Goal: Task Accomplishment & Management: Manage account settings

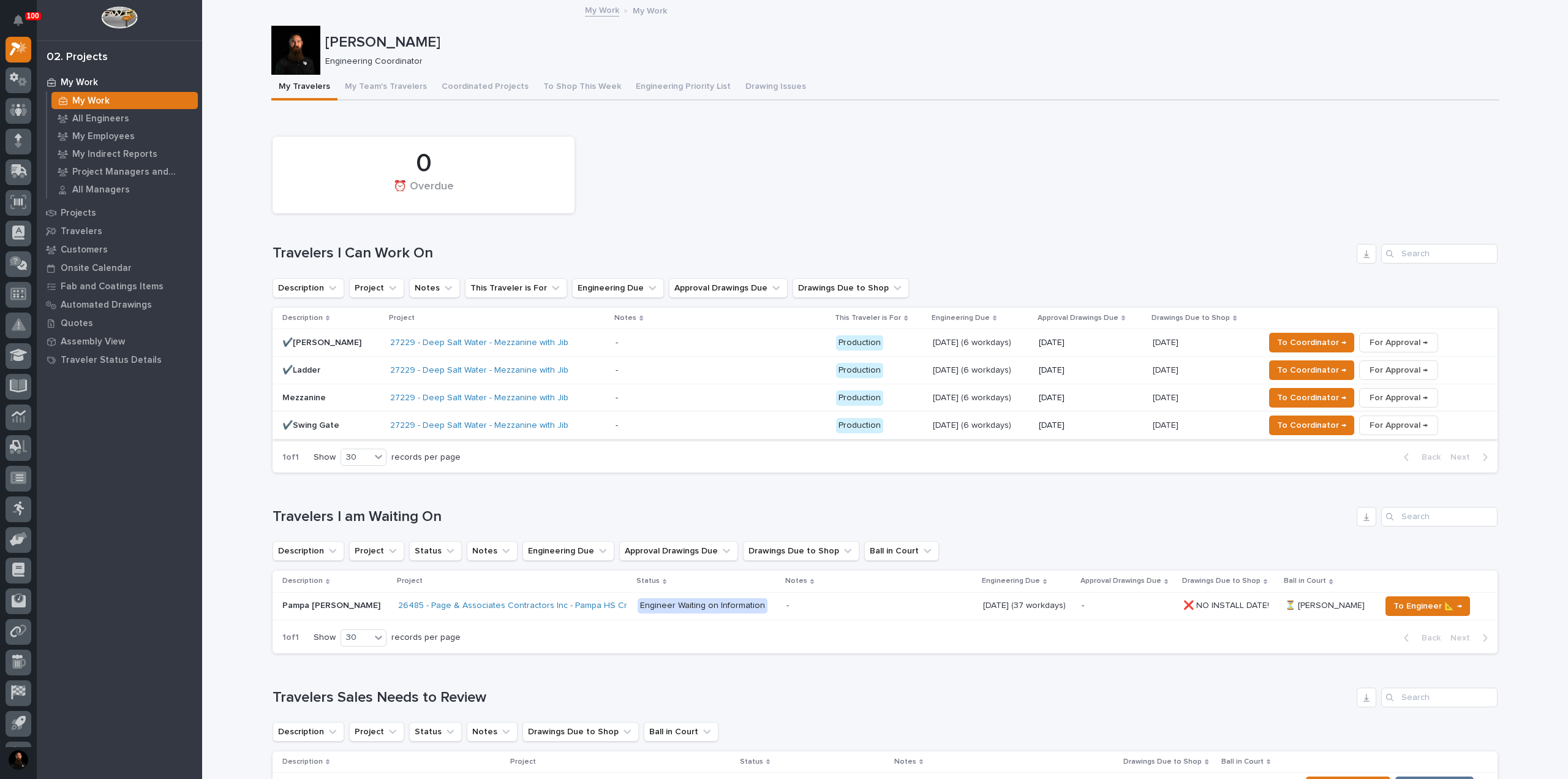
scroll to position [82, 0]
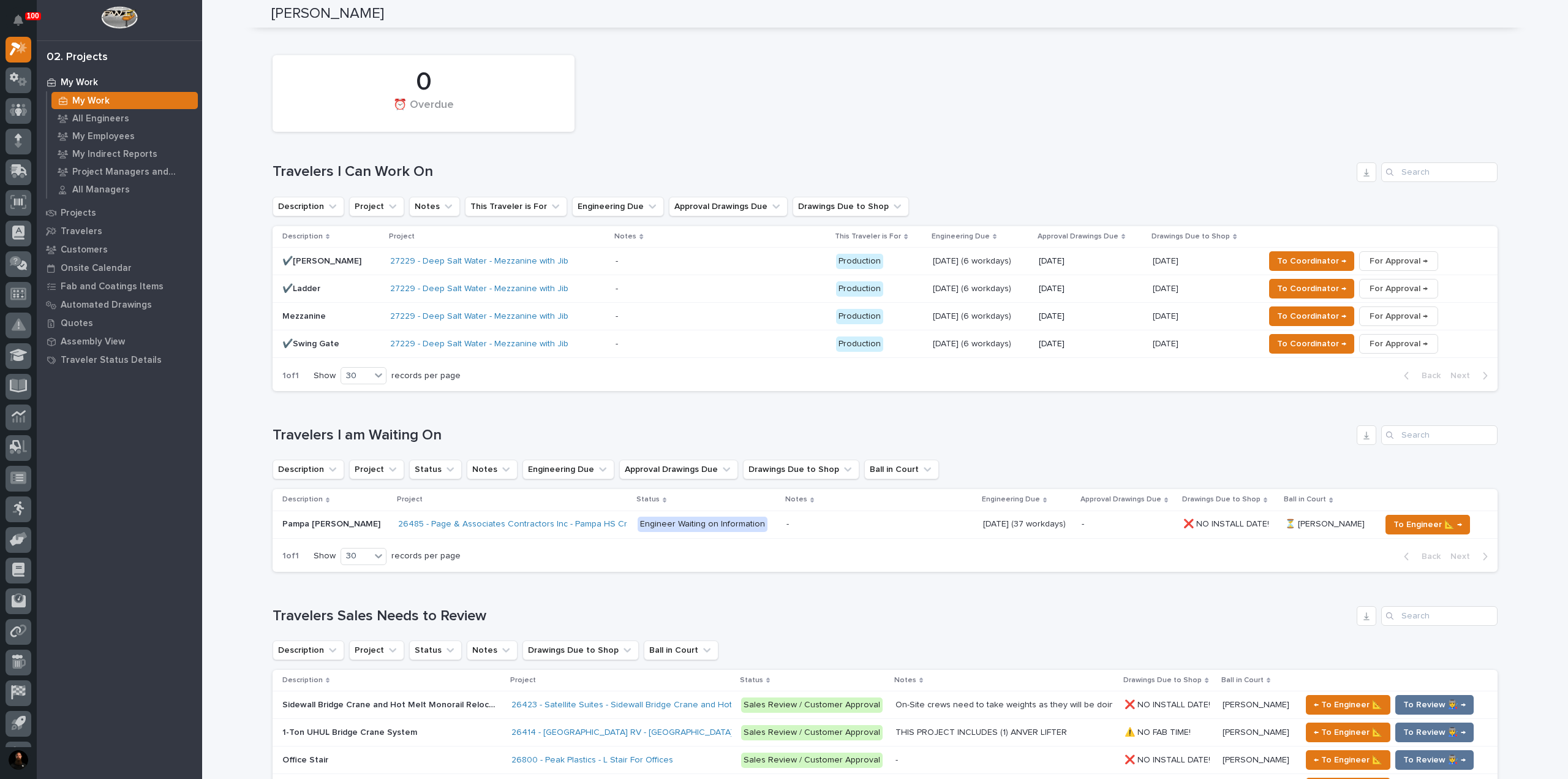
click at [672, 261] on p at bounding box center [720, 261] width 210 height 11
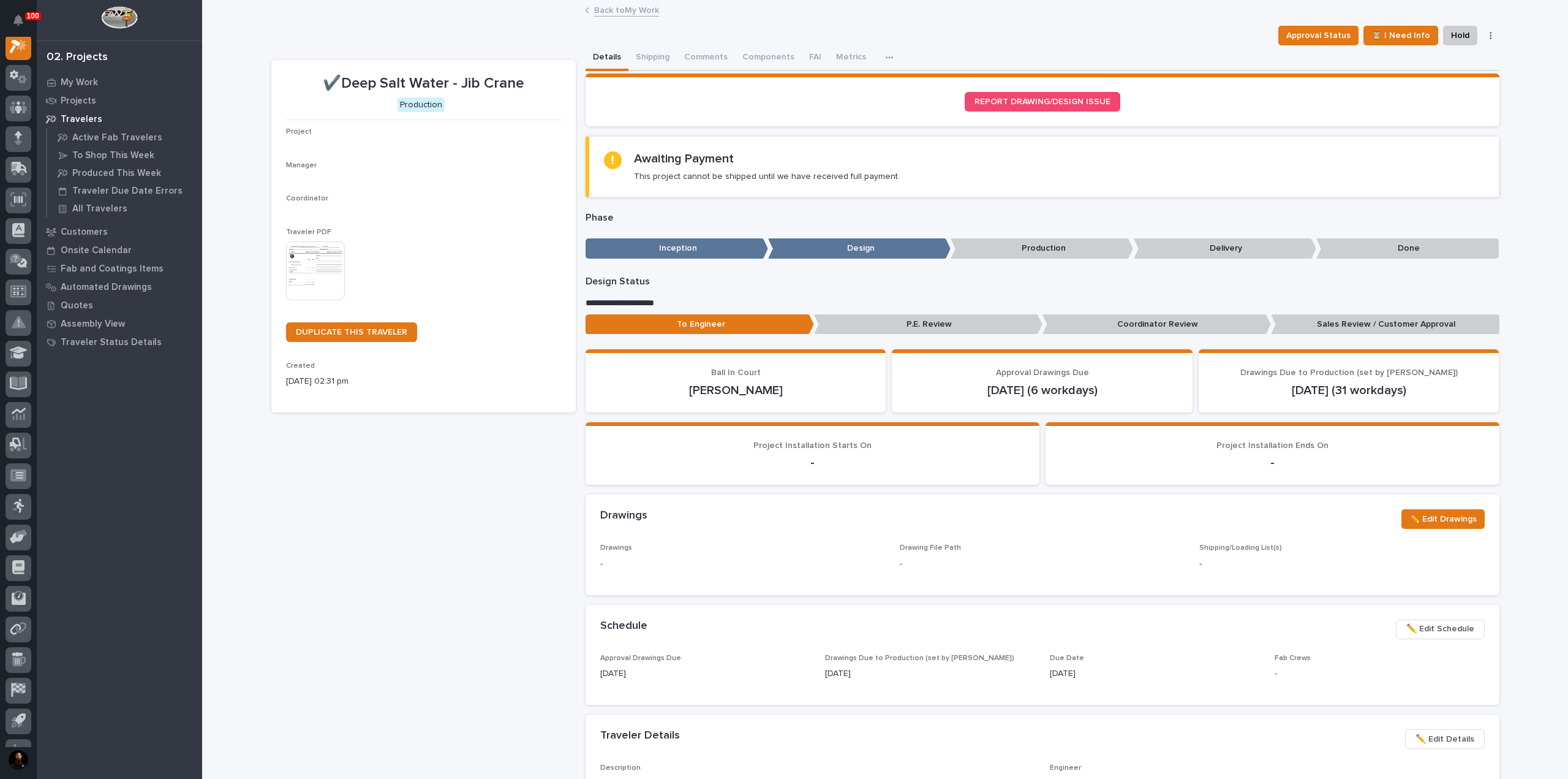
scroll to position [31, 0]
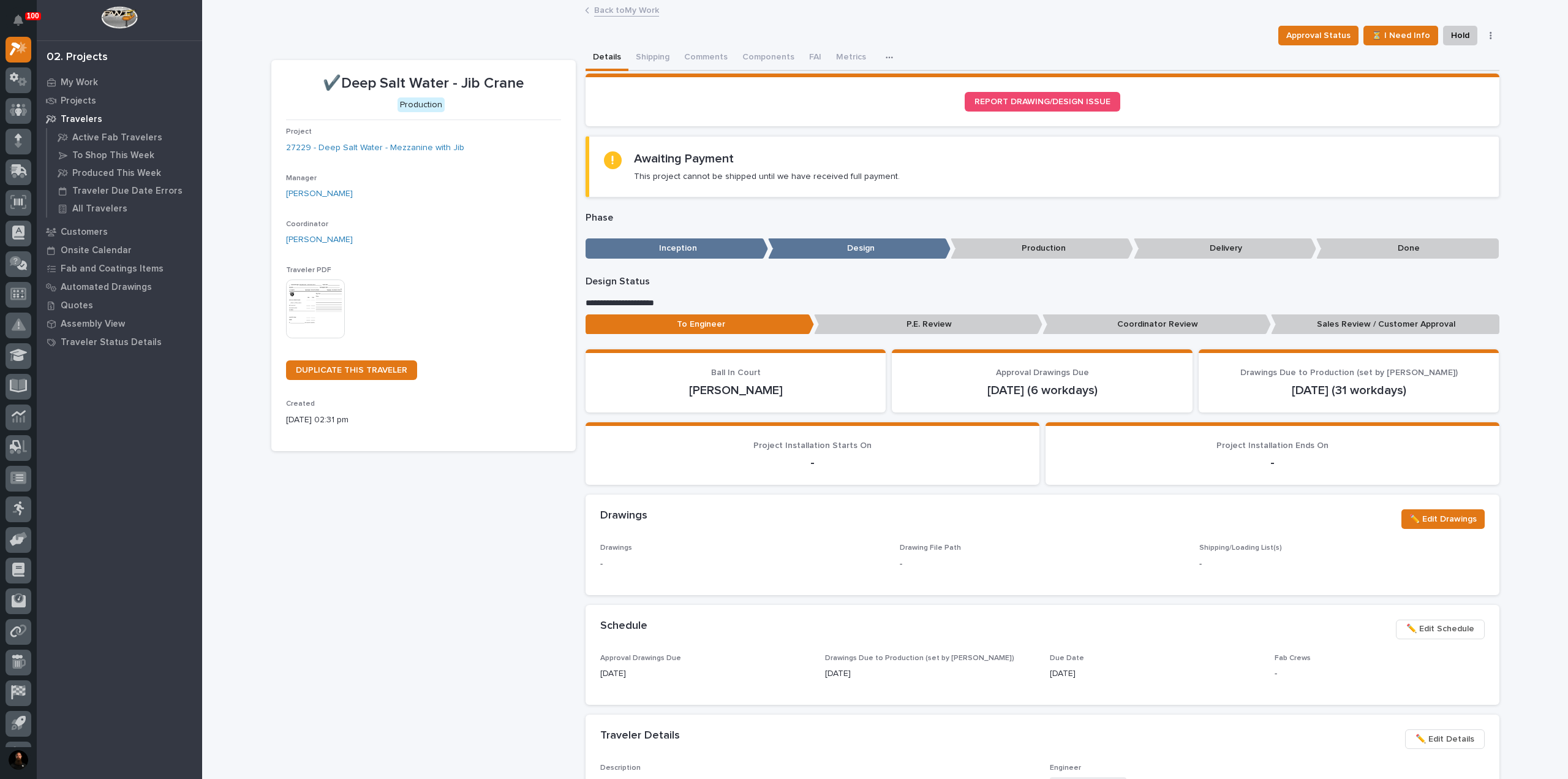
click at [1443, 735] on span "✏️ Edit Details" at bounding box center [1445, 739] width 59 height 15
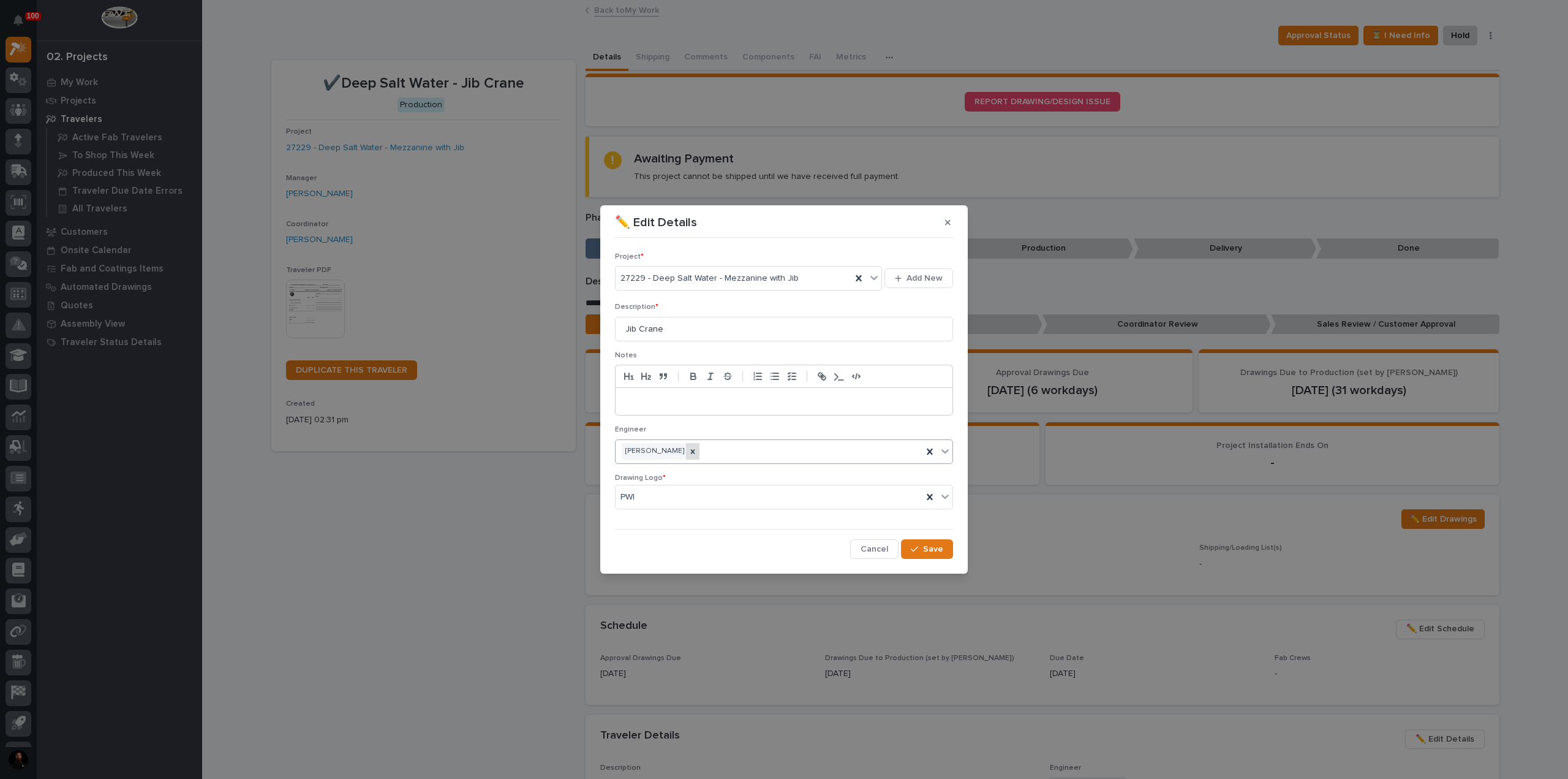
click at [693, 452] on icon at bounding box center [693, 451] width 5 height 5
click at [695, 453] on div "Select..." at bounding box center [776, 451] width 321 height 20
type input "*****"
click at [940, 546] on span "Save" at bounding box center [933, 549] width 20 height 11
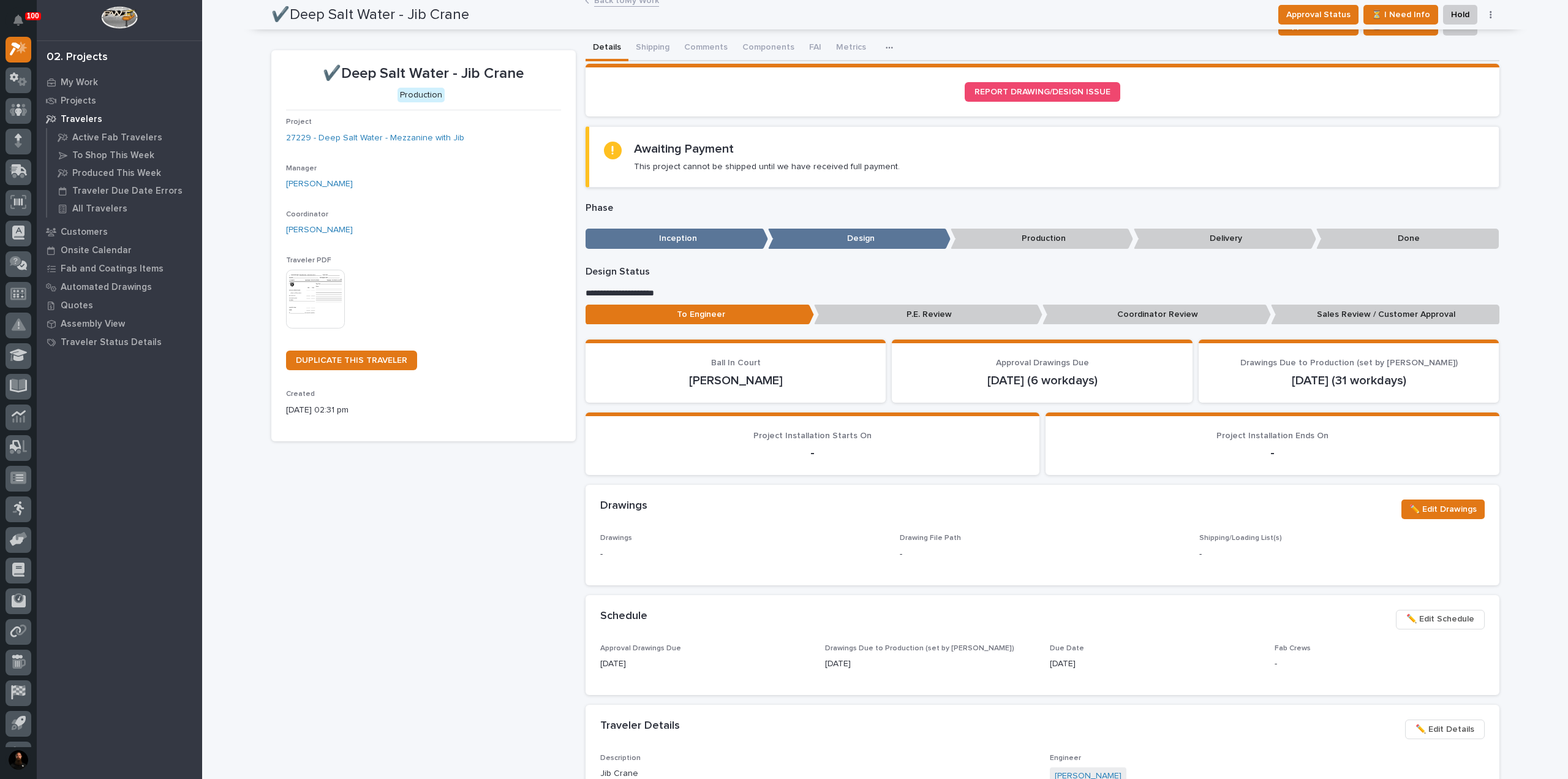
scroll to position [0, 0]
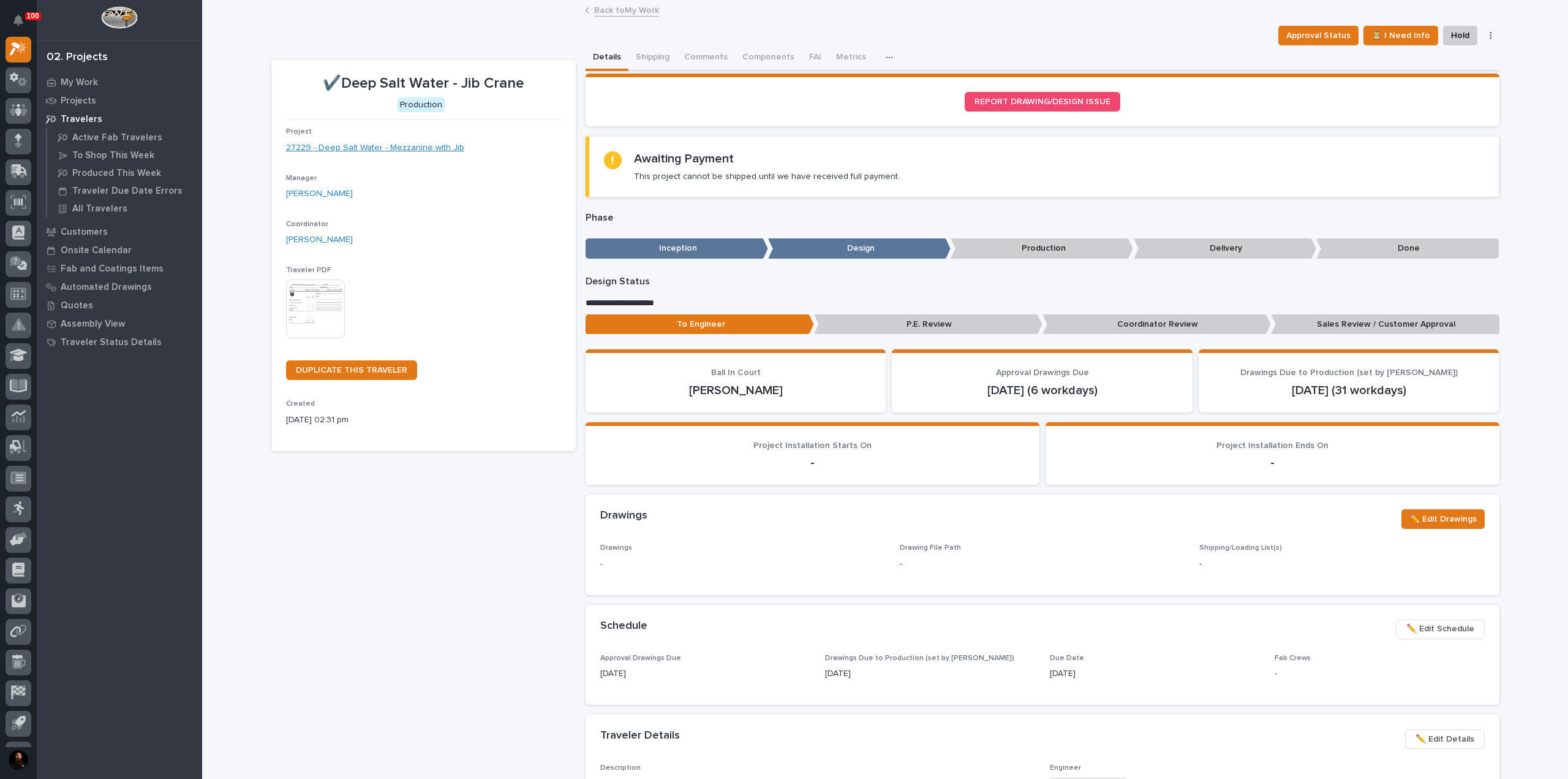
click at [364, 145] on link "27229 - Deep Salt Water - Mezzanine with Jib" at bounding box center [375, 148] width 178 height 13
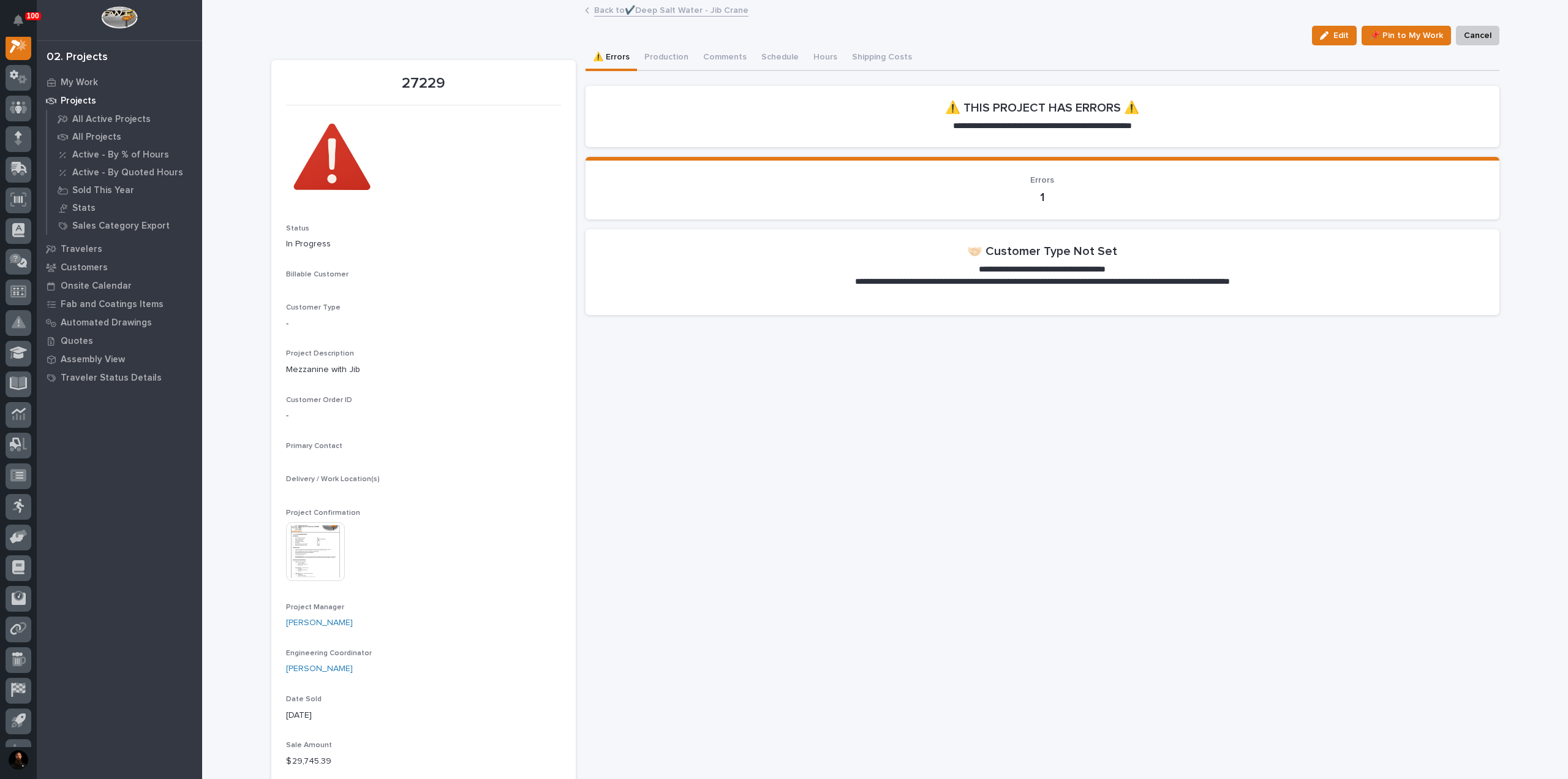
scroll to position [31, 0]
click at [651, 66] on button "Production" at bounding box center [666, 58] width 59 height 25
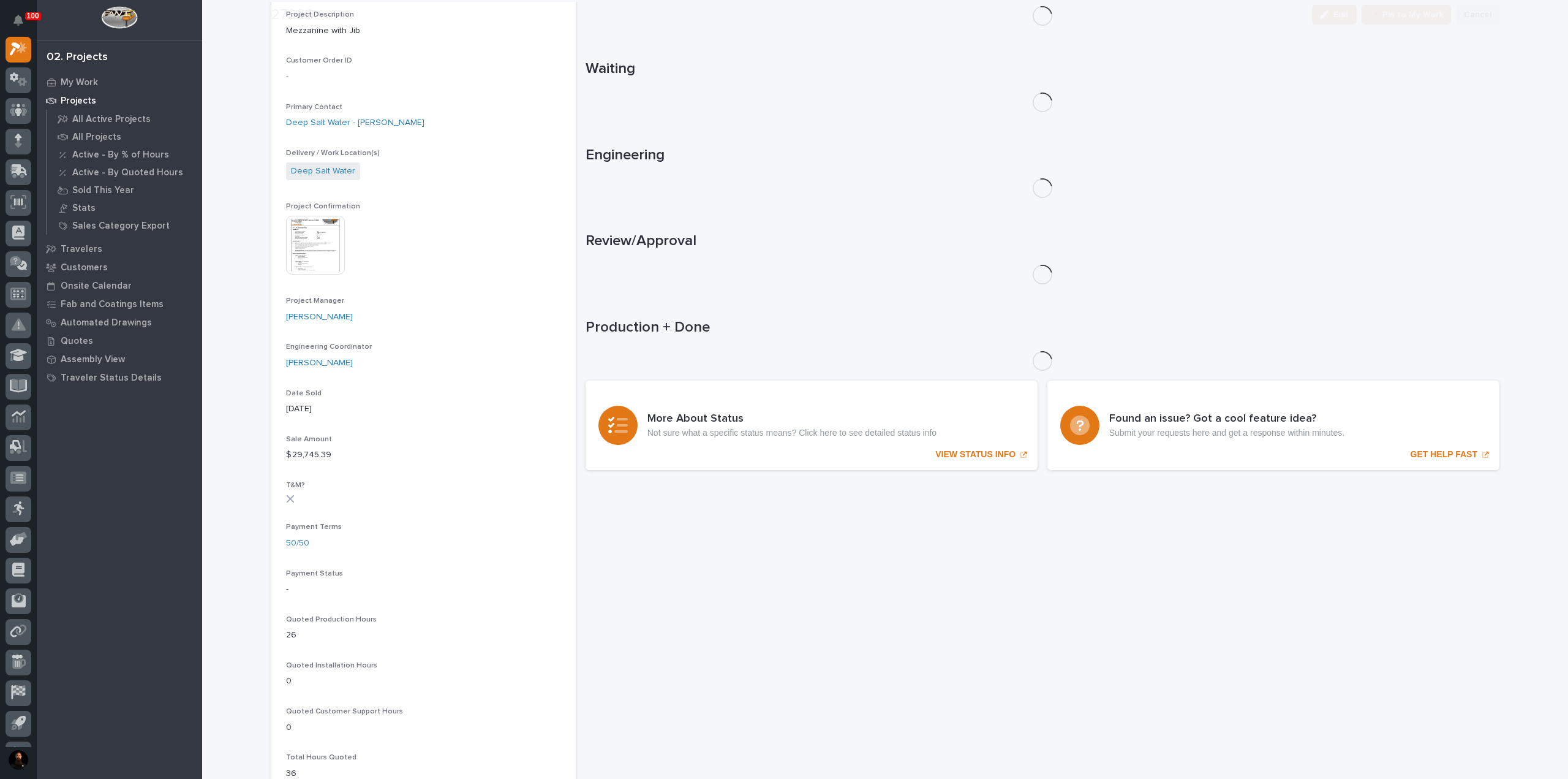
scroll to position [408, 0]
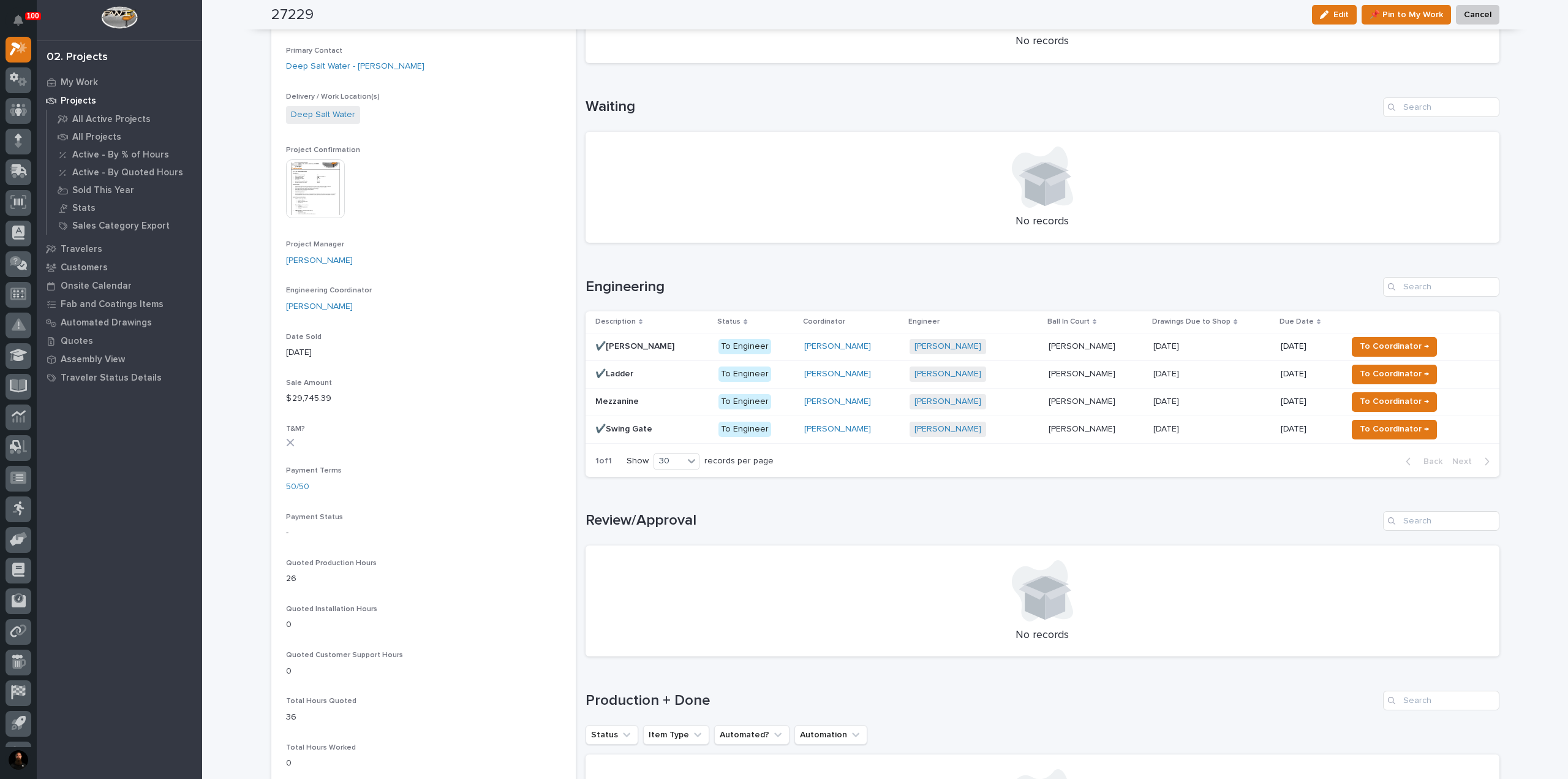
click at [644, 377] on div "✔️Ladder ✔️Ladder" at bounding box center [652, 374] width 114 height 20
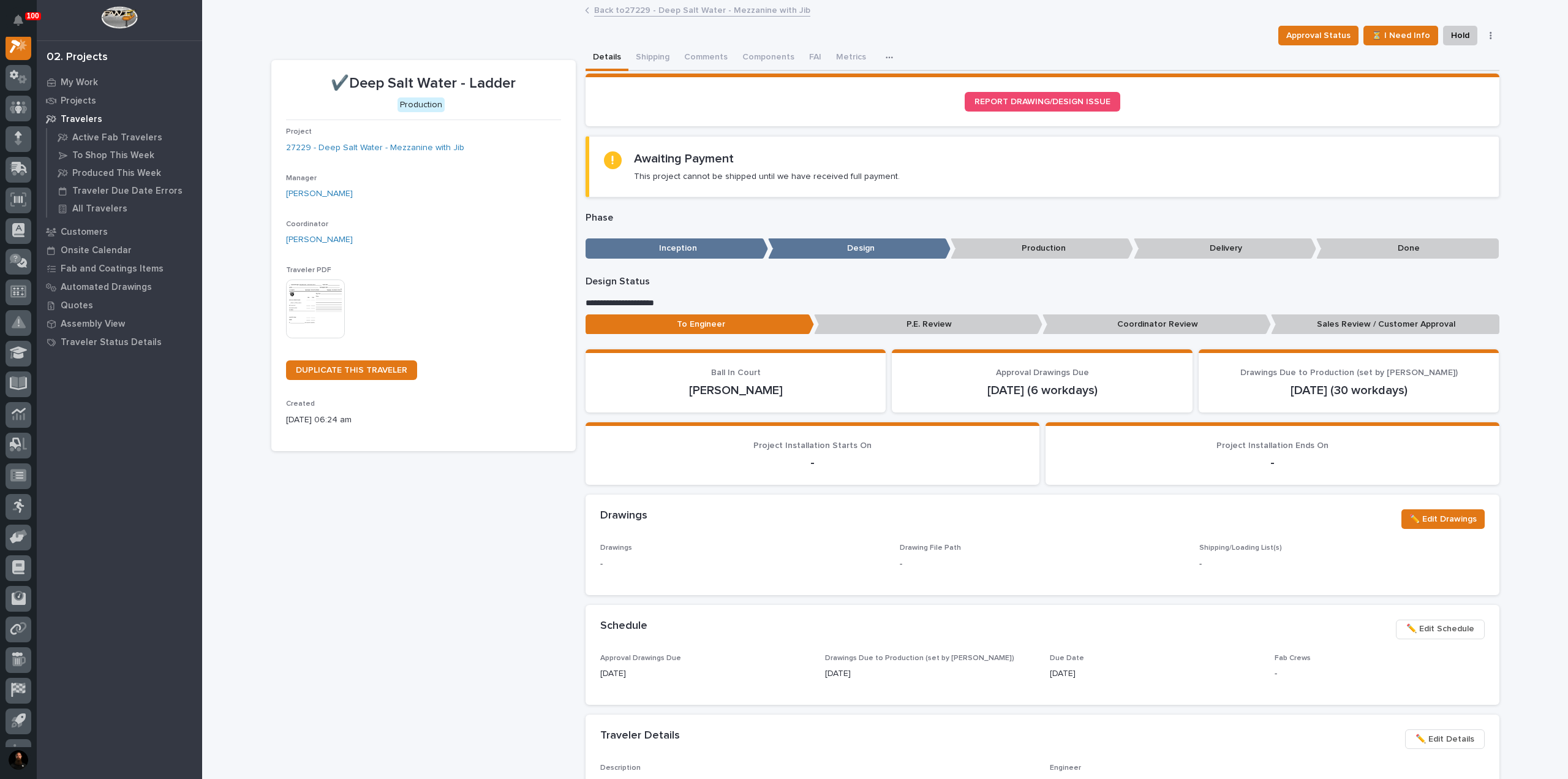
scroll to position [31, 0]
click at [1455, 738] on span "✏️ Edit Details" at bounding box center [1445, 739] width 59 height 15
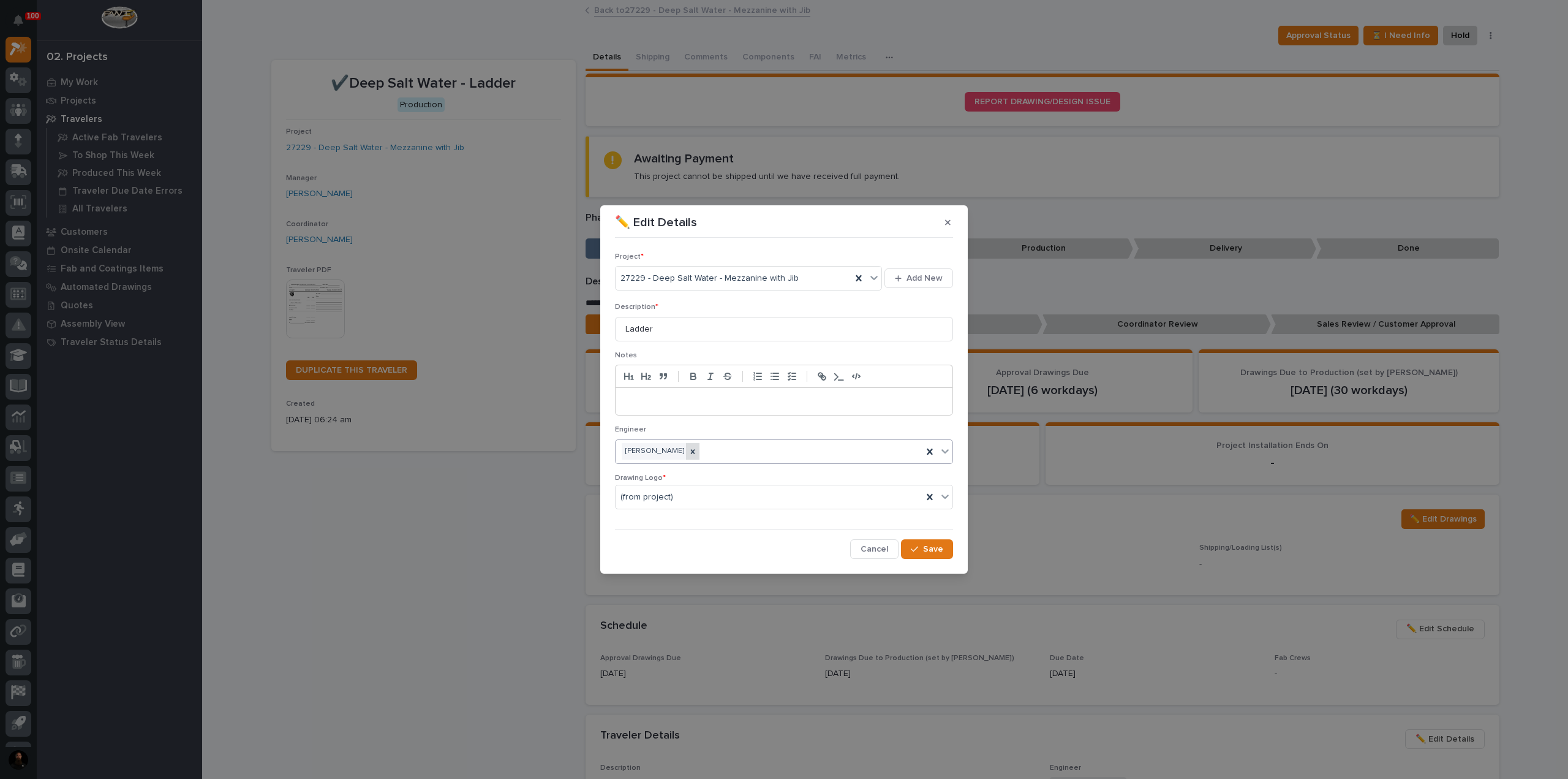
click at [697, 449] on icon at bounding box center [692, 451] width 8 height 8
click at [698, 449] on div "Select..." at bounding box center [776, 451] width 321 height 20
type input "*****"
click at [917, 548] on icon "button" at bounding box center [914, 549] width 8 height 5
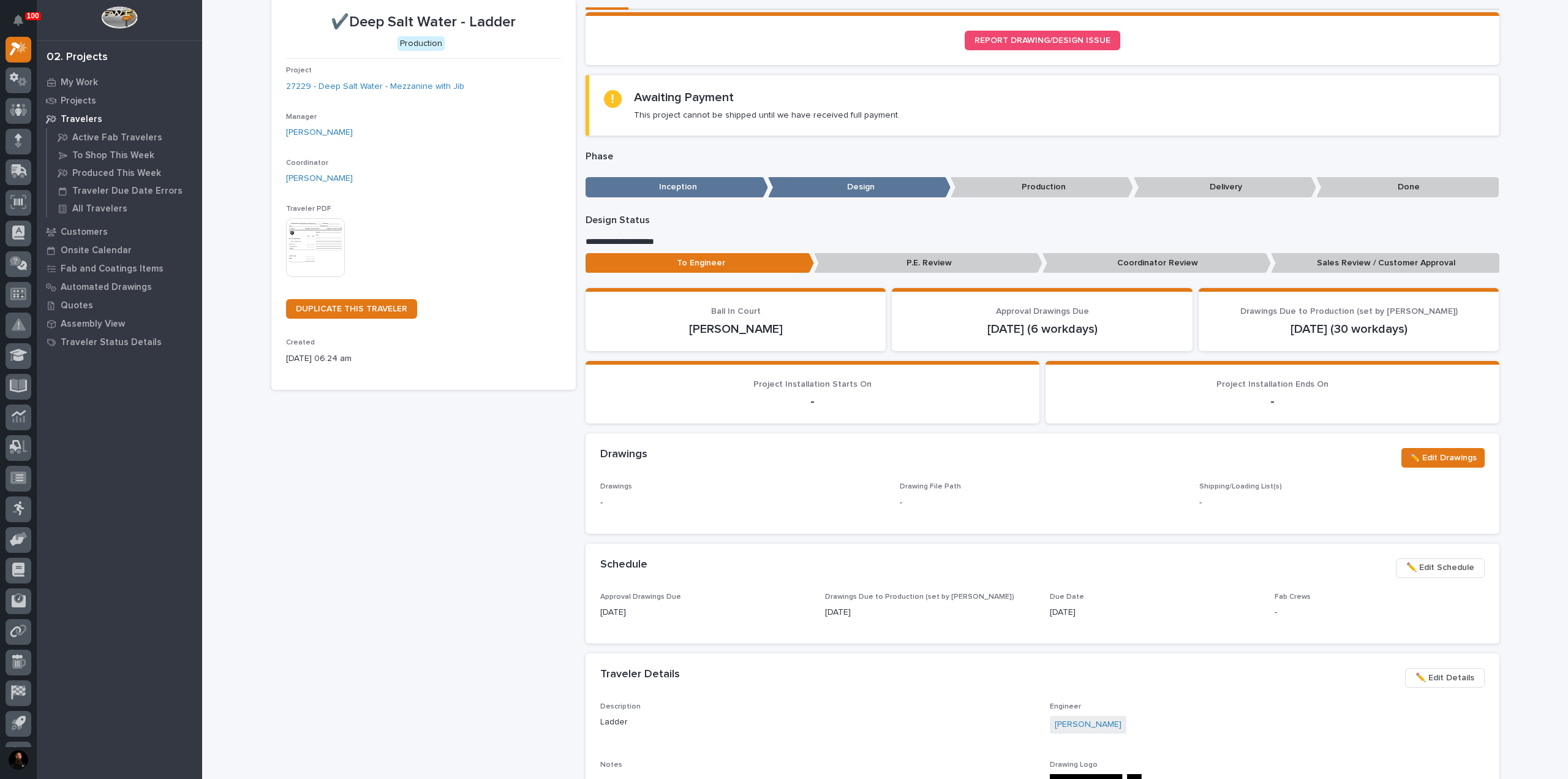
scroll to position [82, 0]
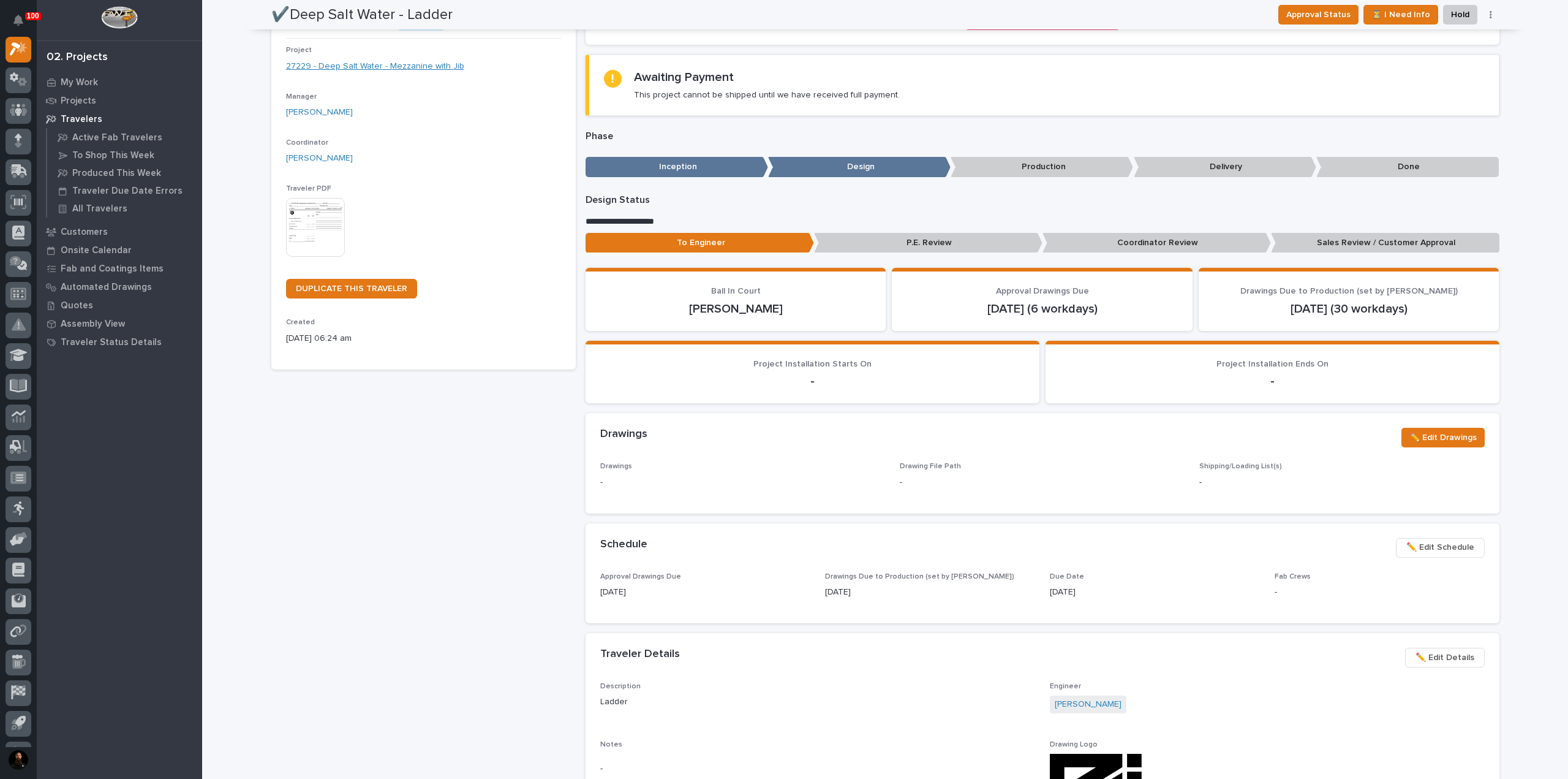
click at [401, 70] on link "27229 - Deep Salt Water - Mezzanine with Jib" at bounding box center [375, 66] width 178 height 13
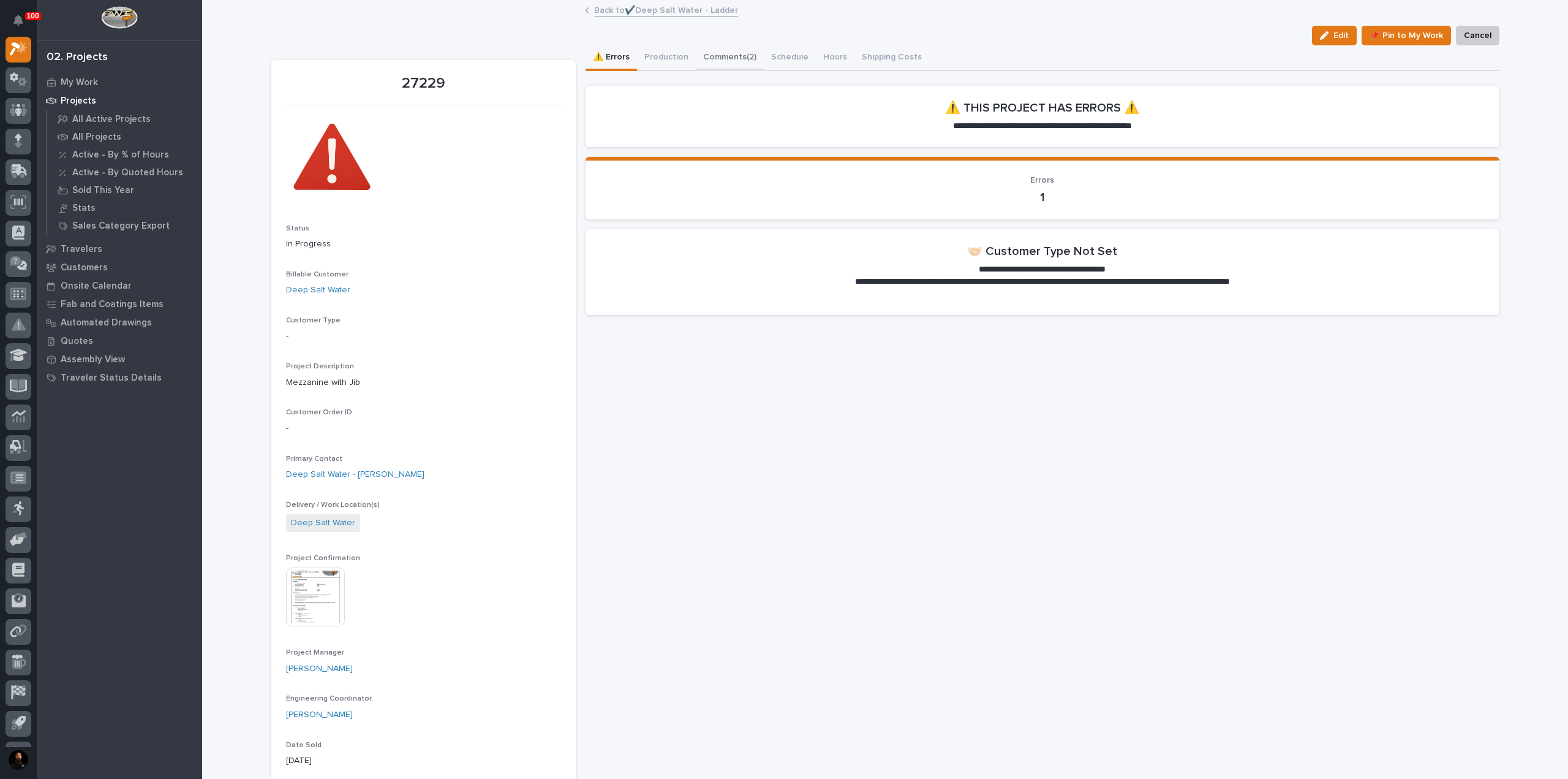
click at [740, 59] on button "Comments (2)" at bounding box center [730, 58] width 68 height 25
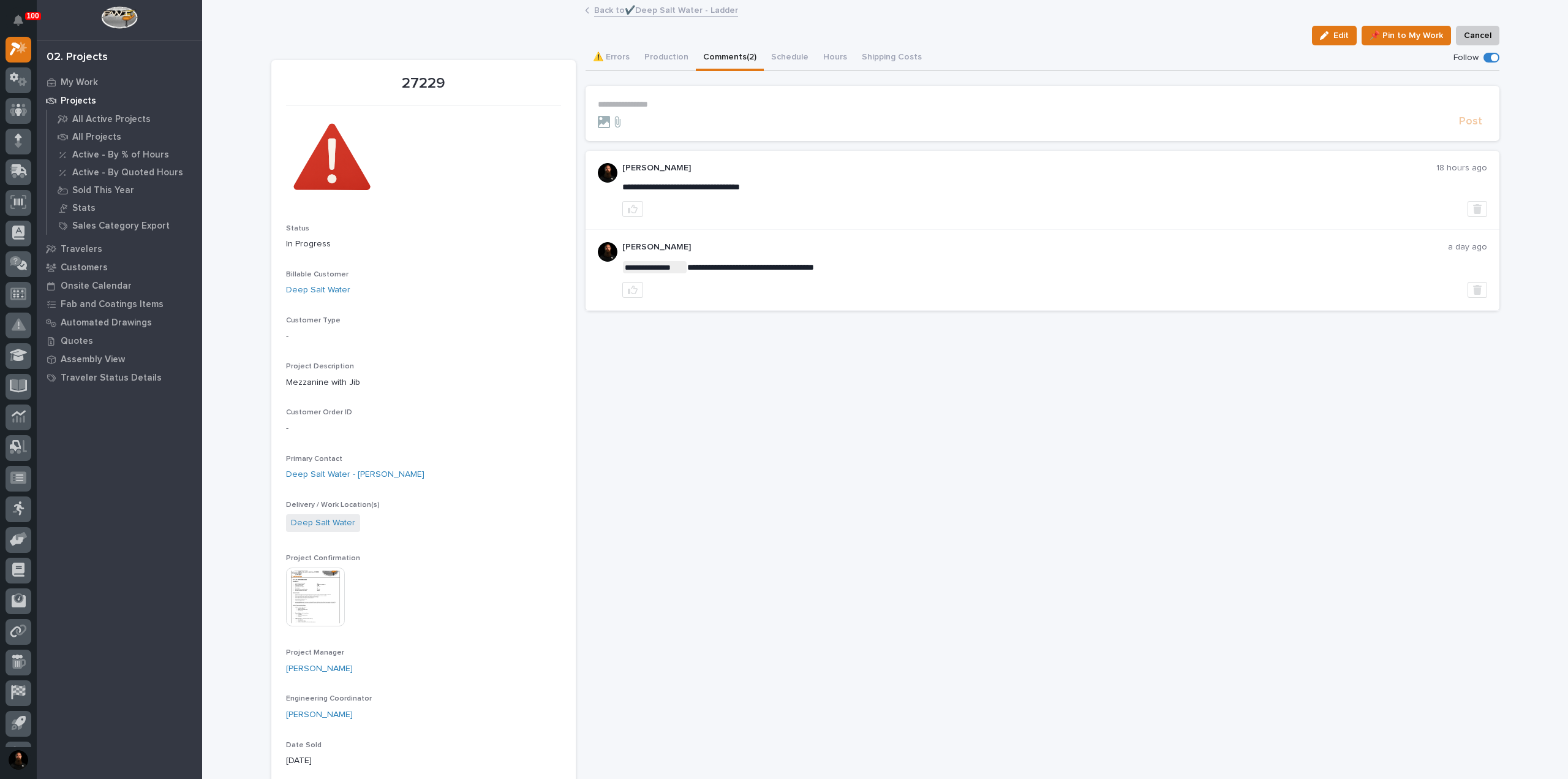
click at [658, 109] on div "**********" at bounding box center [1042, 105] width 890 height 11
click at [643, 49] on button "Production" at bounding box center [666, 58] width 59 height 25
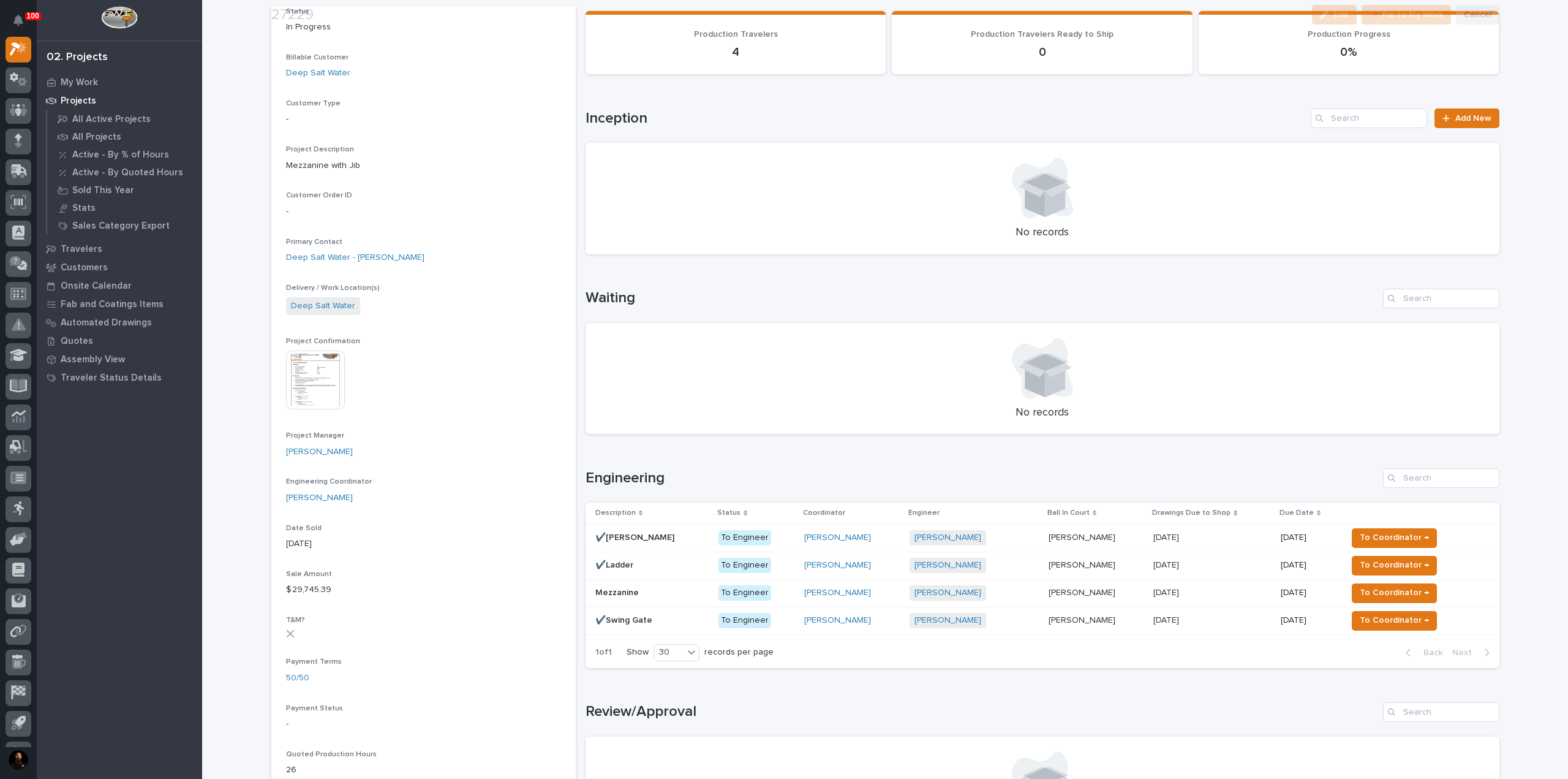
scroll to position [491, 0]
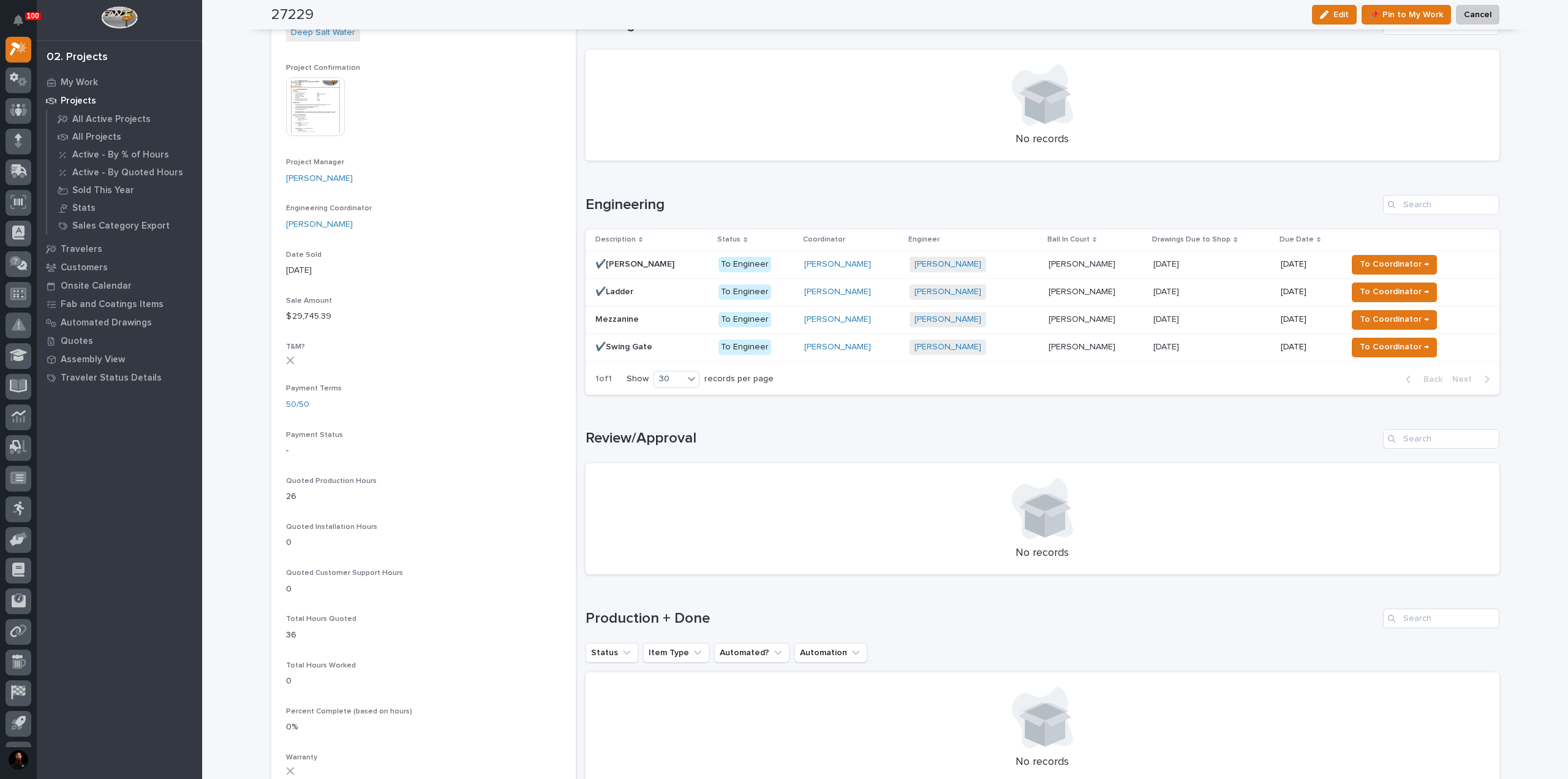
click at [663, 323] on div "Mezzanine Mezzanine" at bounding box center [652, 319] width 114 height 20
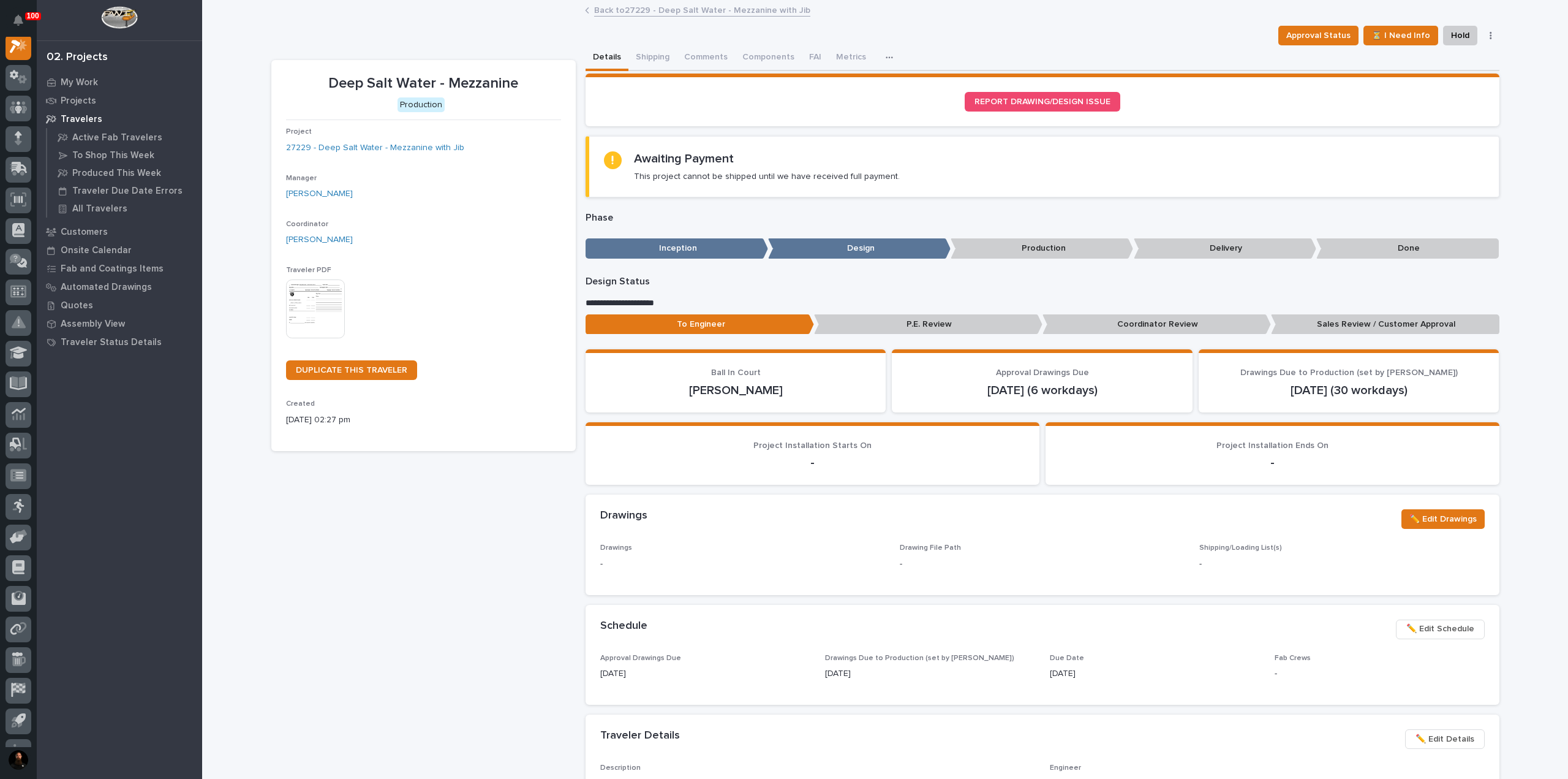
scroll to position [31, 0]
click at [1435, 747] on button "✏️ Edit Details" at bounding box center [1444, 738] width 79 height 19
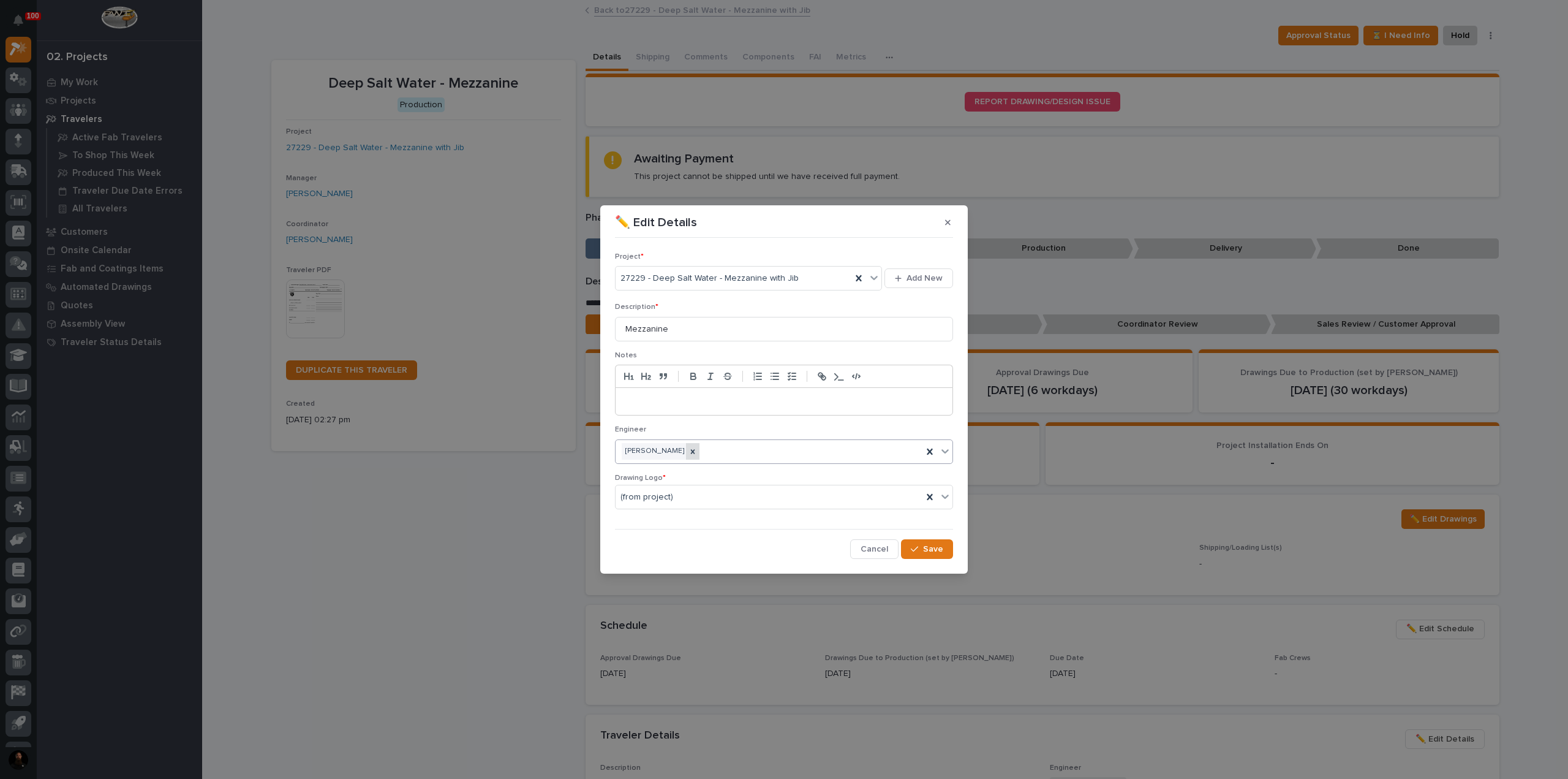
click at [697, 447] on icon at bounding box center [692, 451] width 8 height 8
click at [708, 448] on div "[PERSON_NAME]" at bounding box center [769, 451] width 307 height 22
type input "*****"
click at [931, 549] on span "Save" at bounding box center [933, 549] width 20 height 11
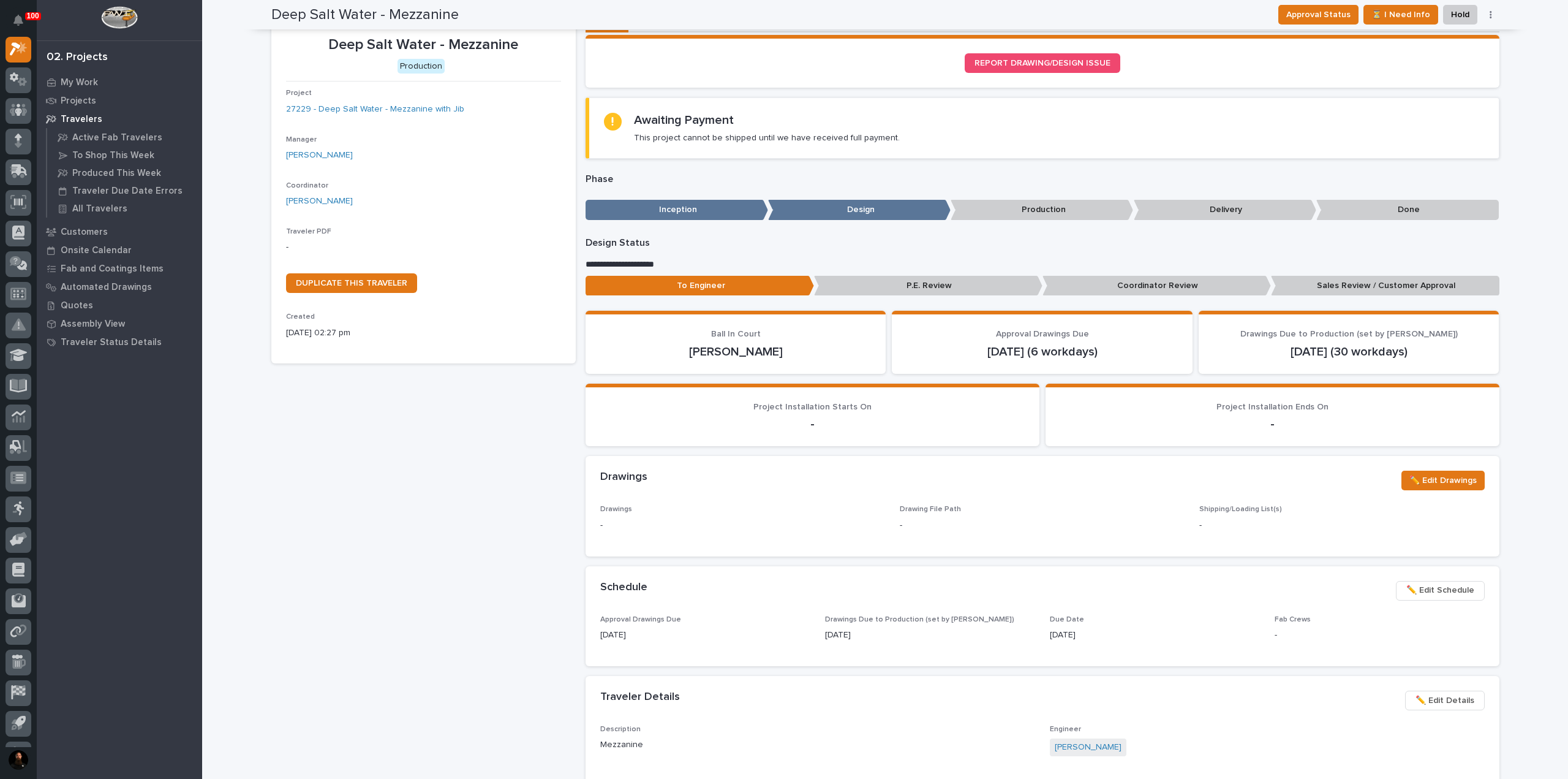
scroll to position [0, 0]
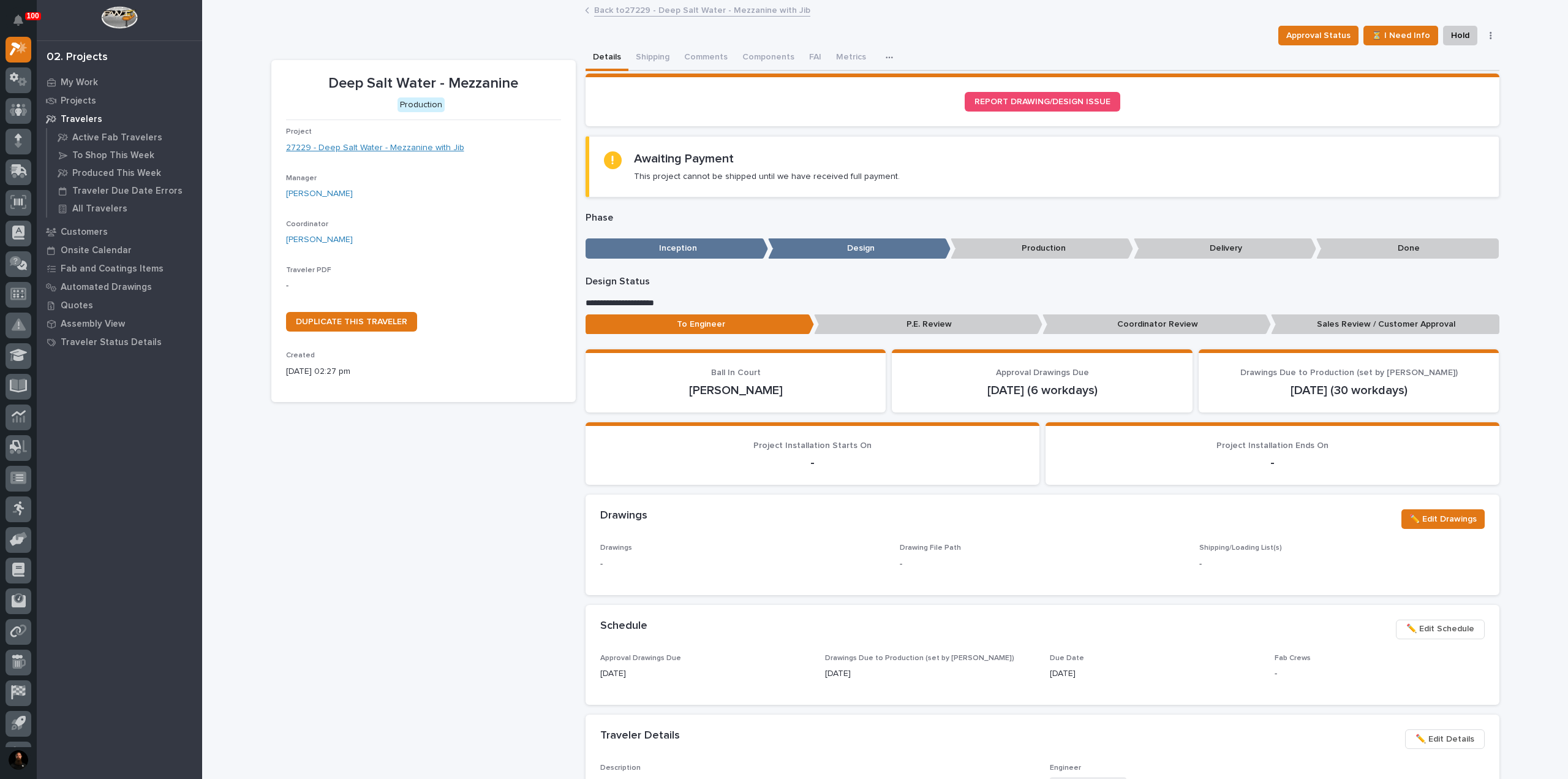
click at [318, 148] on link "27229 - Deep Salt Water - Mezzanine with Jib" at bounding box center [375, 148] width 178 height 13
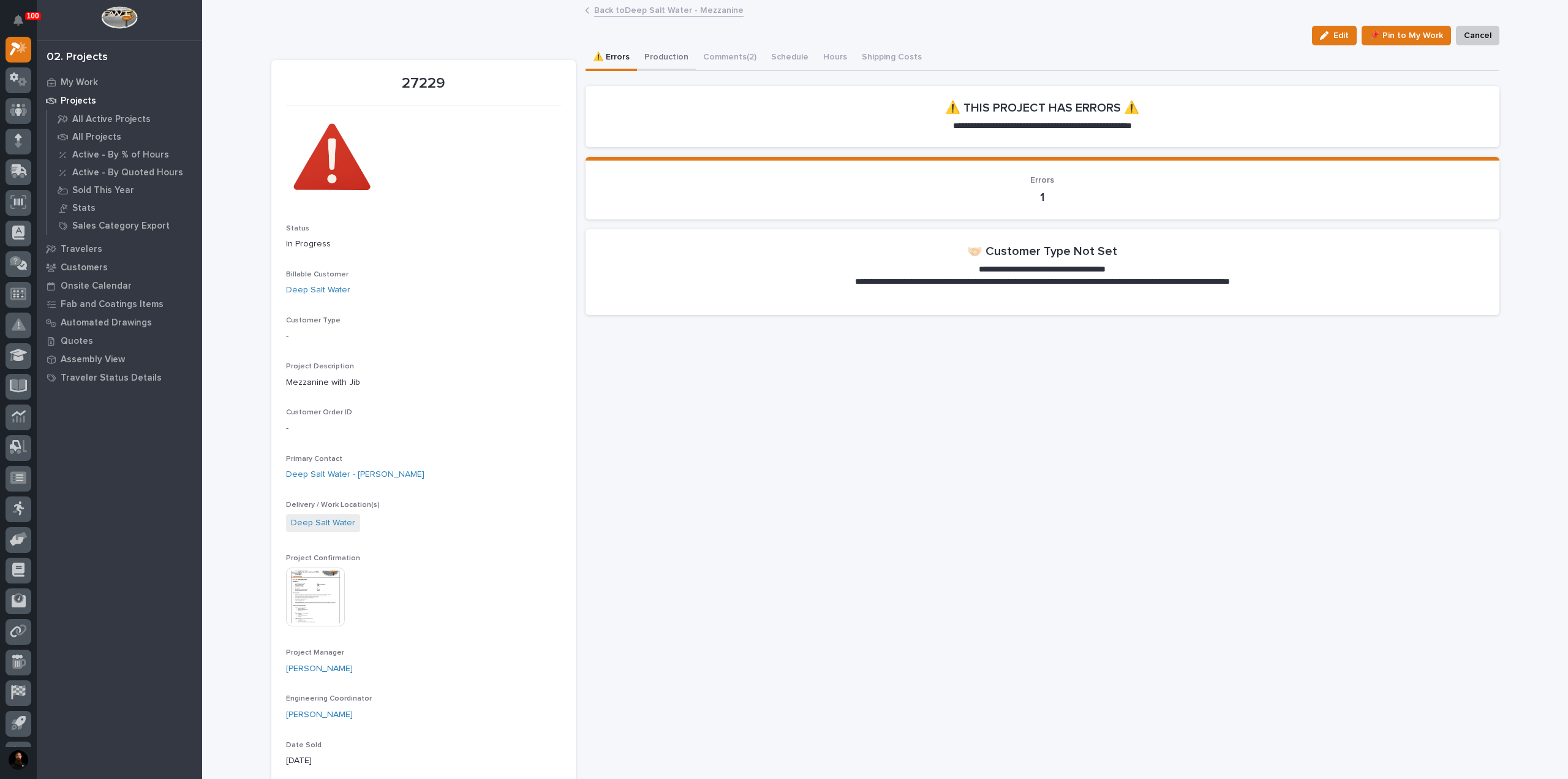
click at [668, 56] on button "Production" at bounding box center [666, 58] width 59 height 25
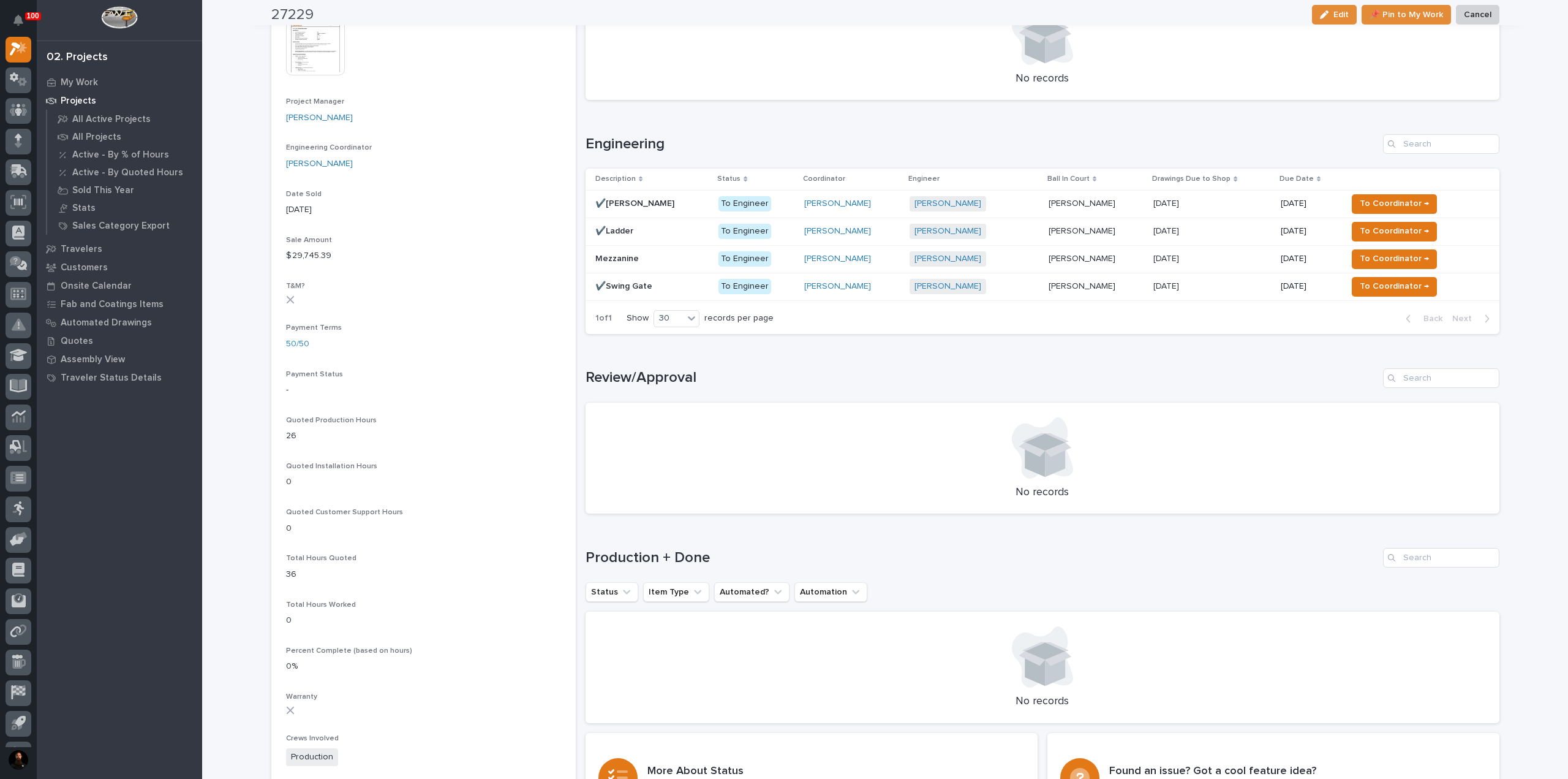
scroll to position [572, 0]
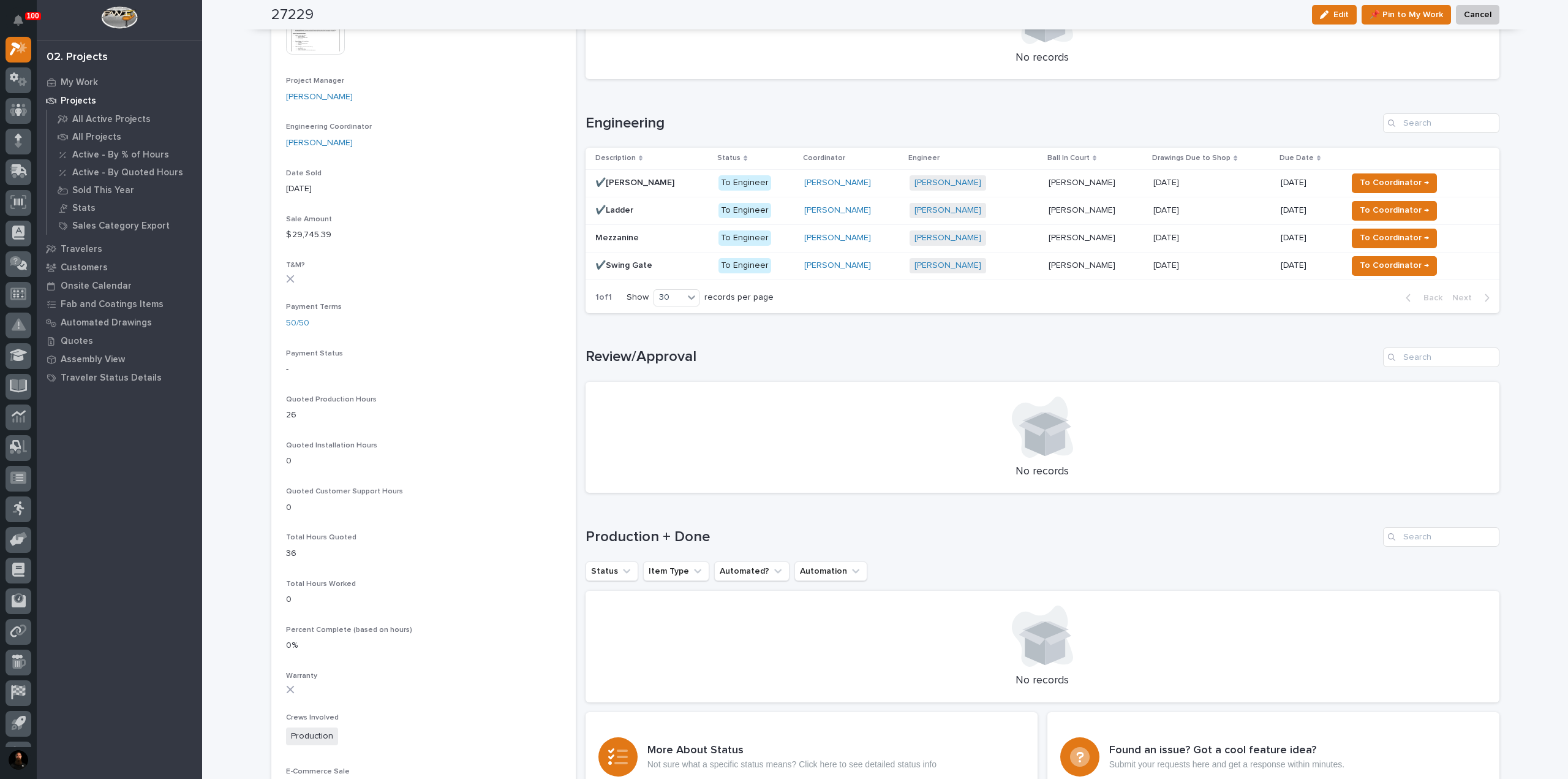
click at [624, 261] on p "✔️Swing Gate" at bounding box center [624, 264] width 59 height 13
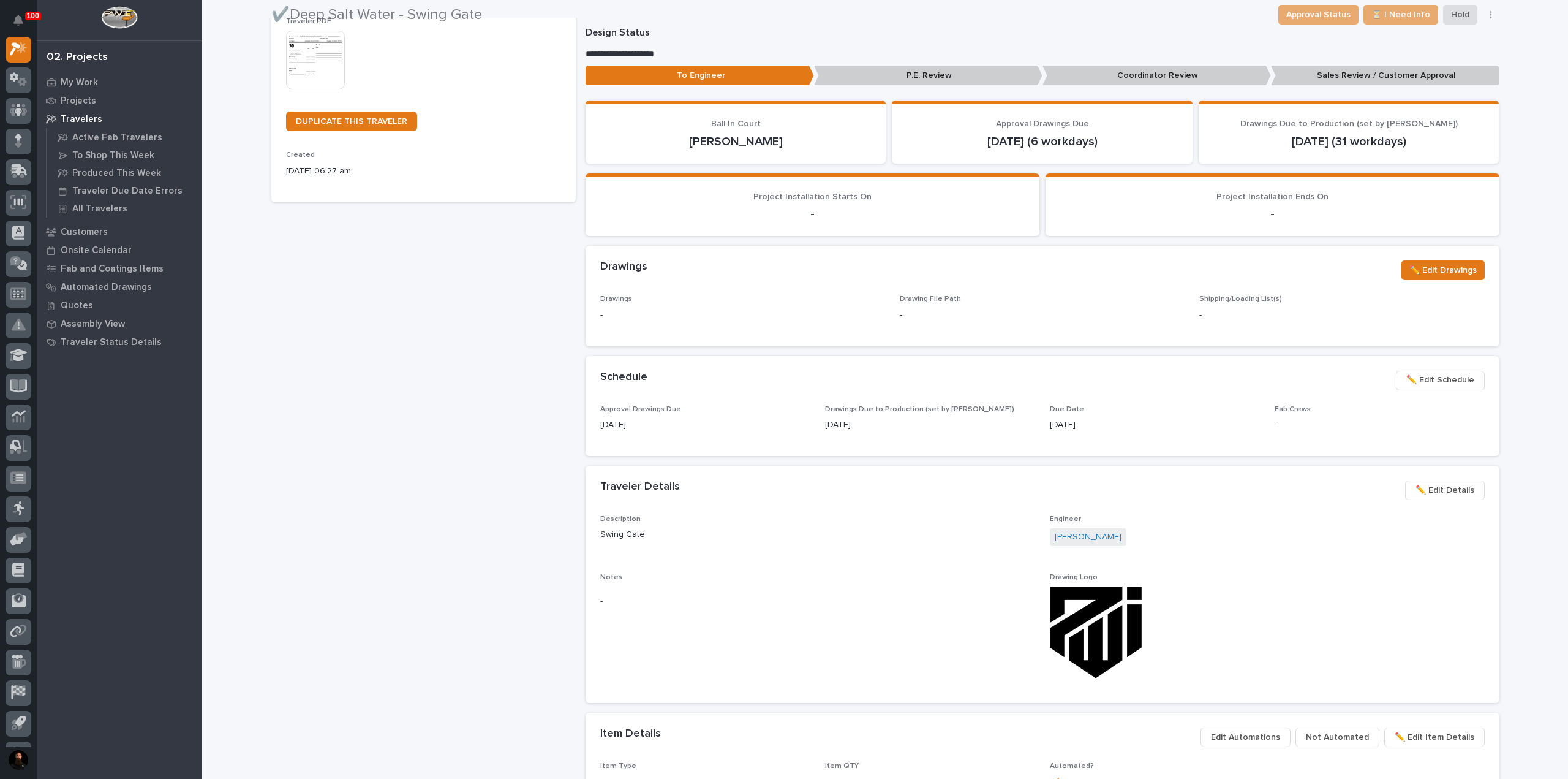
scroll to position [298, 0]
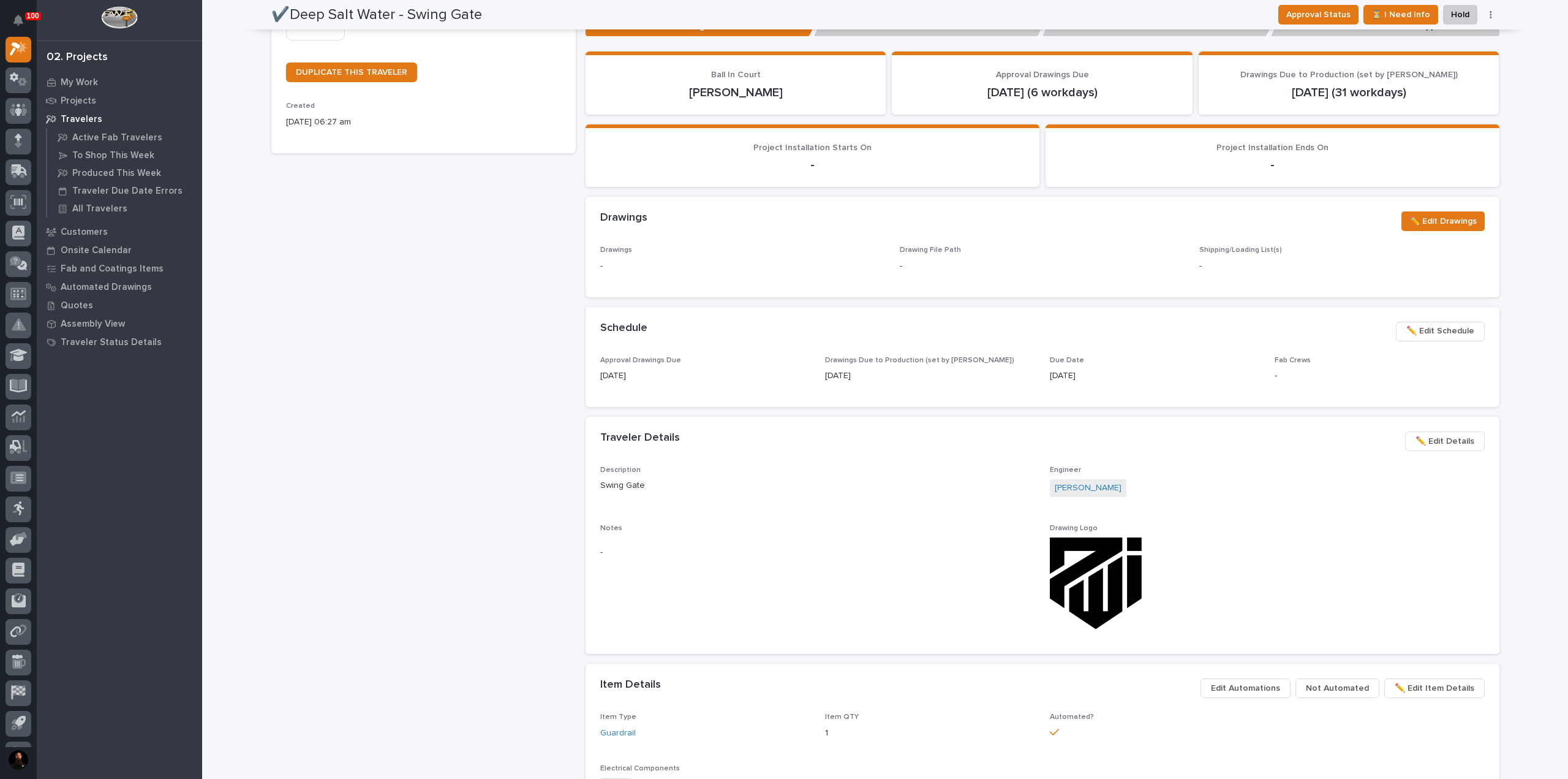
click at [1423, 449] on button "✏️ Edit Details" at bounding box center [1444, 440] width 79 height 19
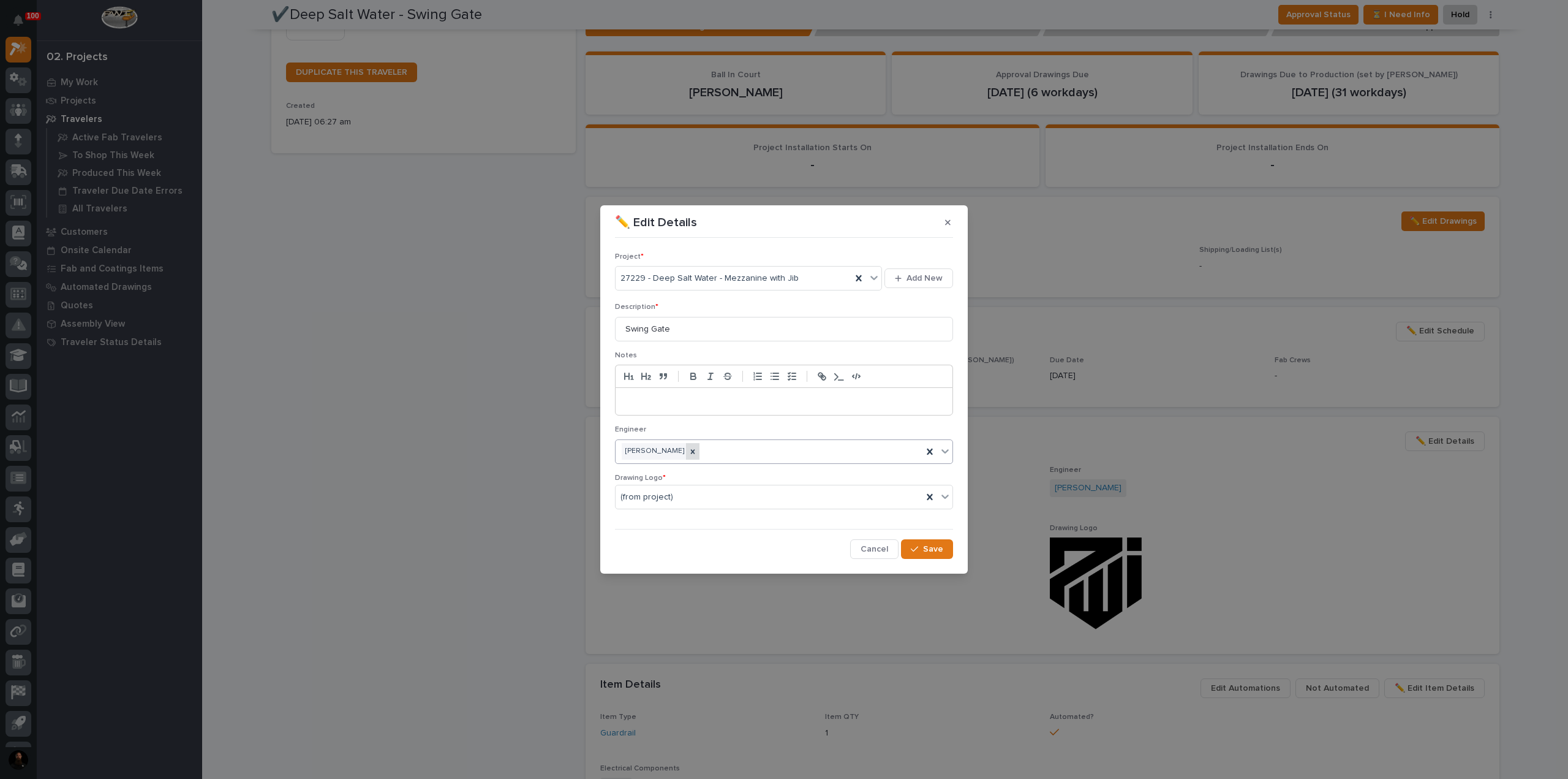
click at [699, 452] on div at bounding box center [692, 450] width 13 height 16
click at [699, 452] on div "[PERSON_NAME]" at bounding box center [769, 451] width 307 height 22
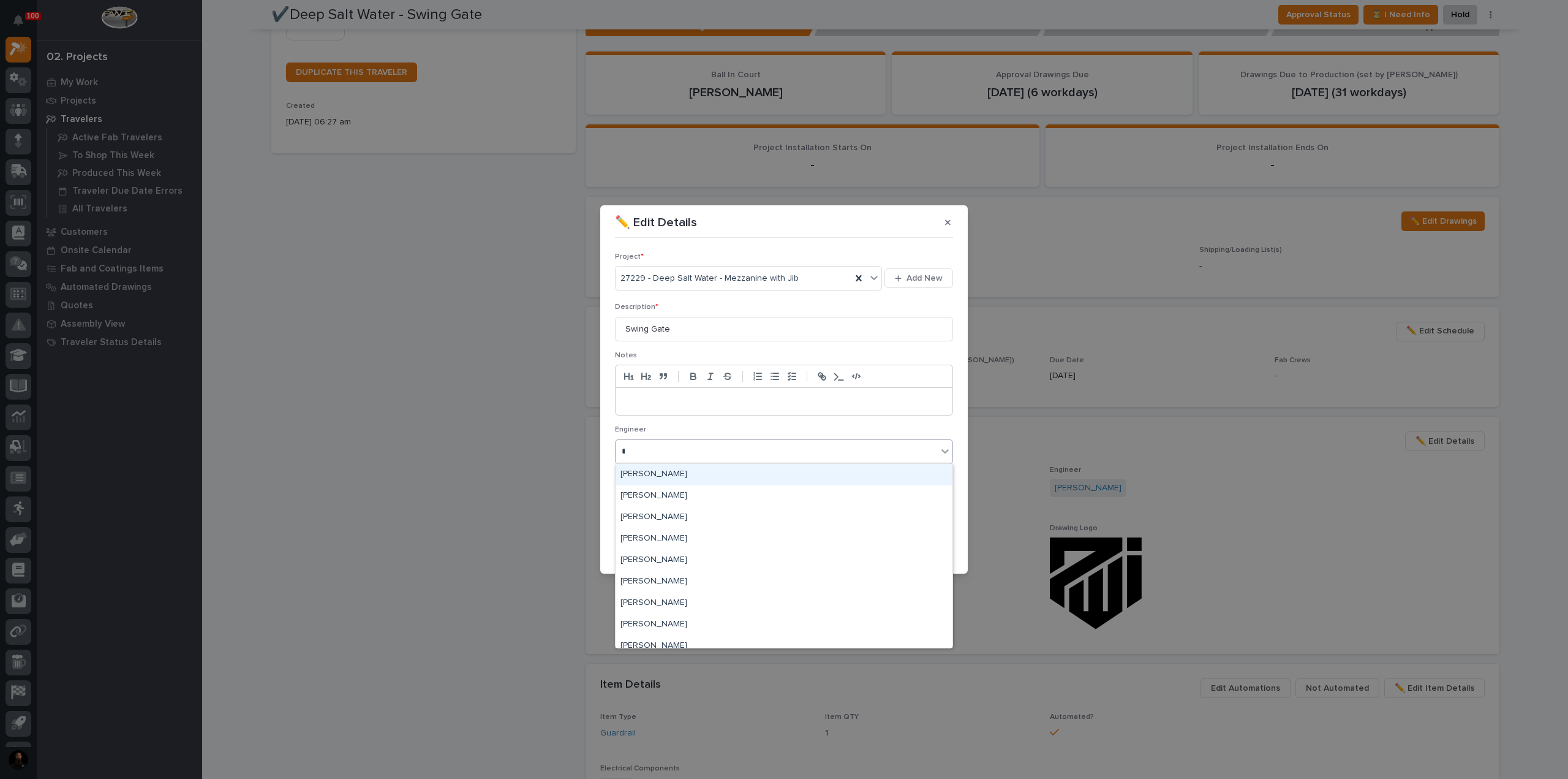
type input "**"
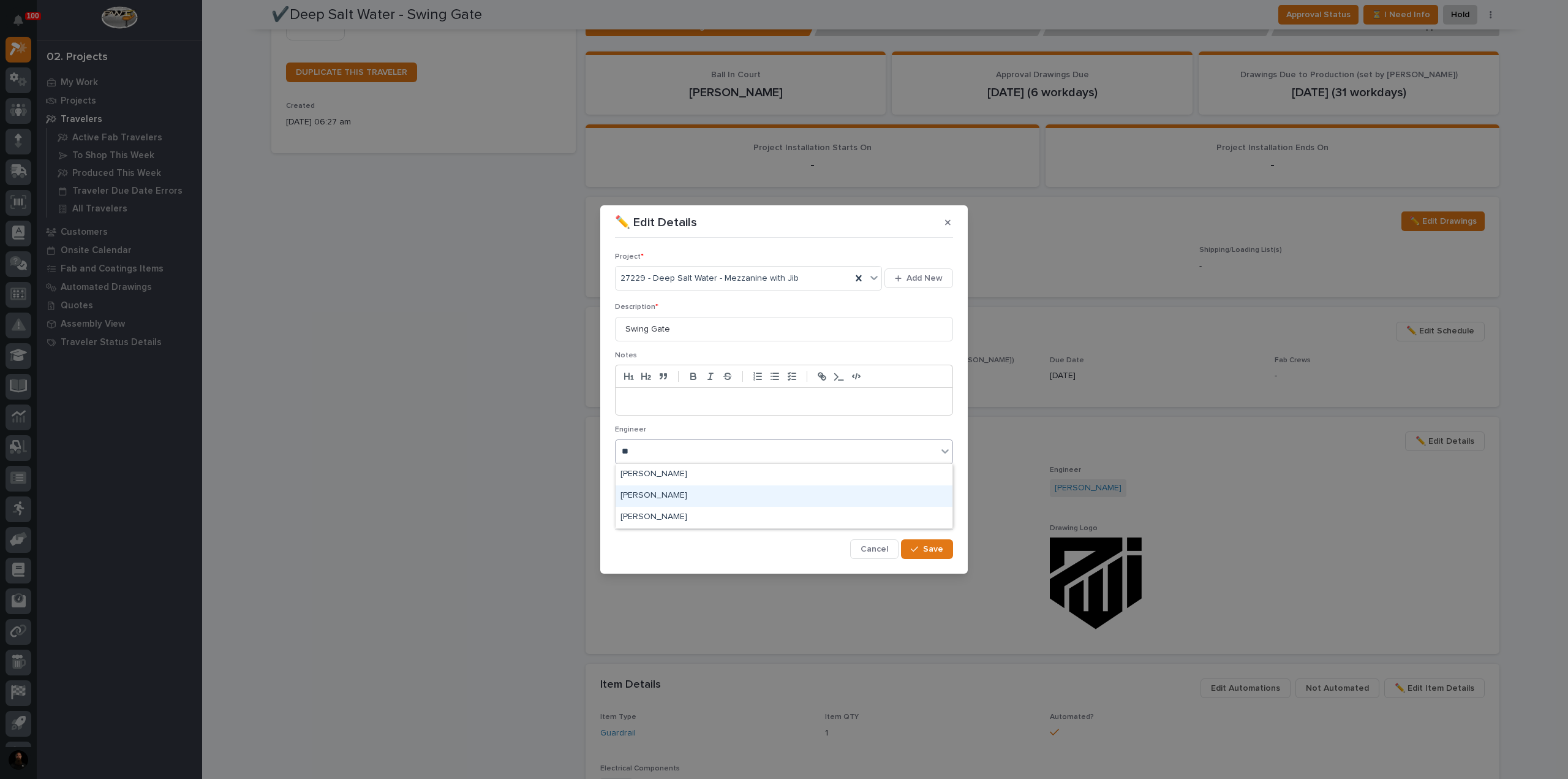
drag, startPoint x: 672, startPoint y: 480, endPoint x: 790, endPoint y: 521, distance: 124.9
click at [678, 494] on div "[PERSON_NAME]" at bounding box center [783, 496] width 337 height 22
click at [934, 550] on span "Save" at bounding box center [933, 549] width 20 height 11
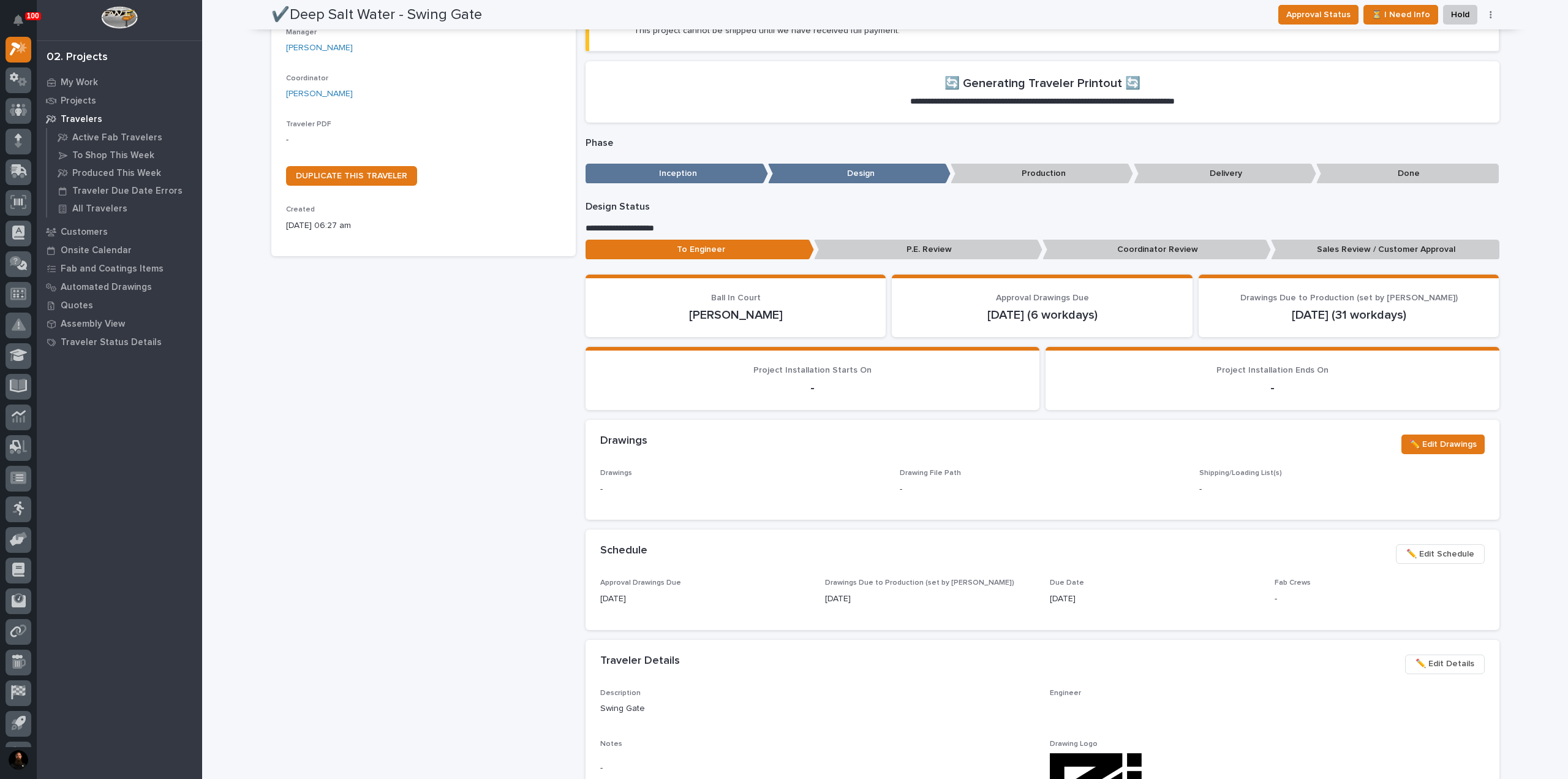
scroll to position [0, 0]
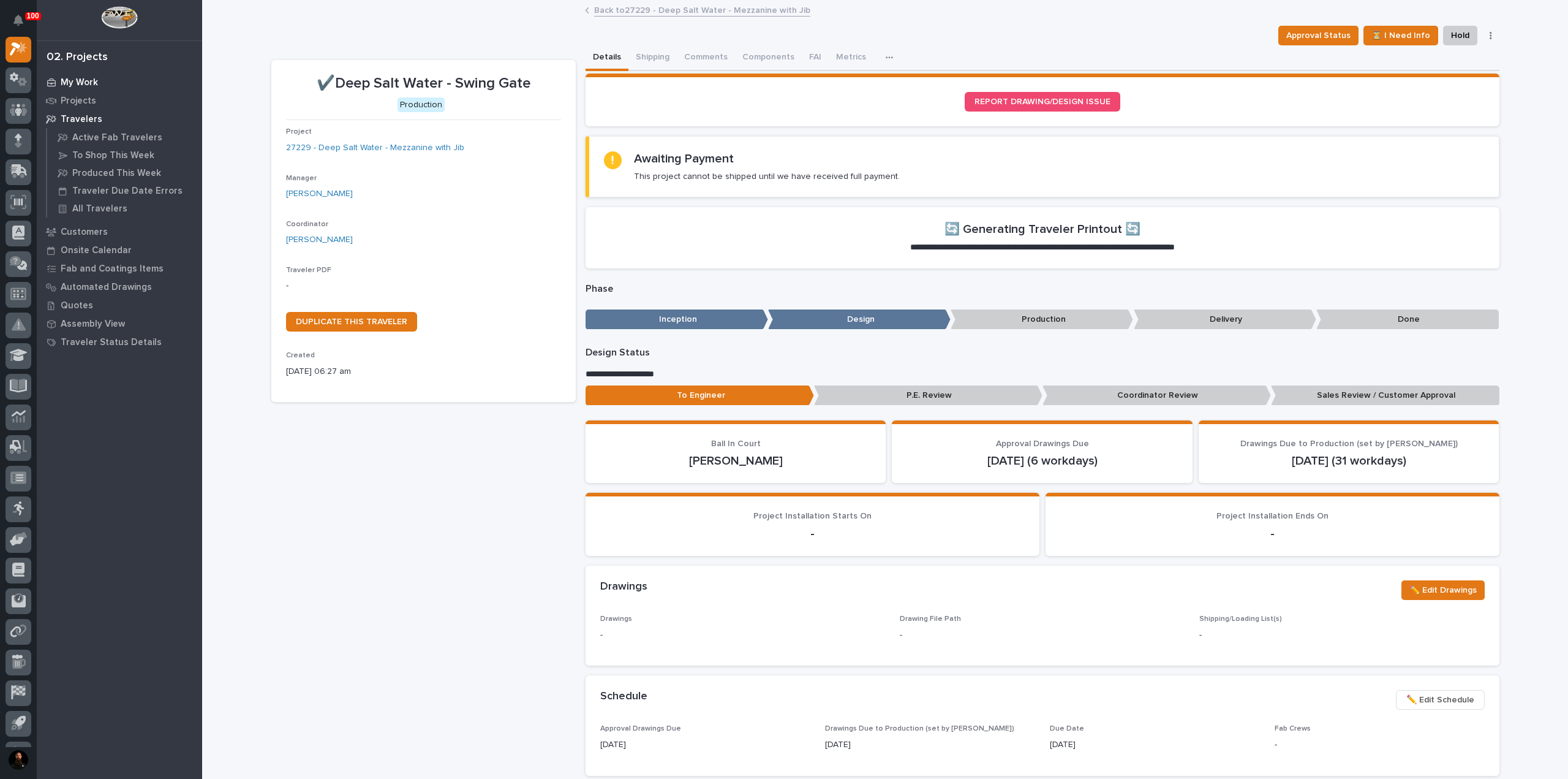
click at [80, 88] on div "My Work" at bounding box center [119, 82] width 160 height 17
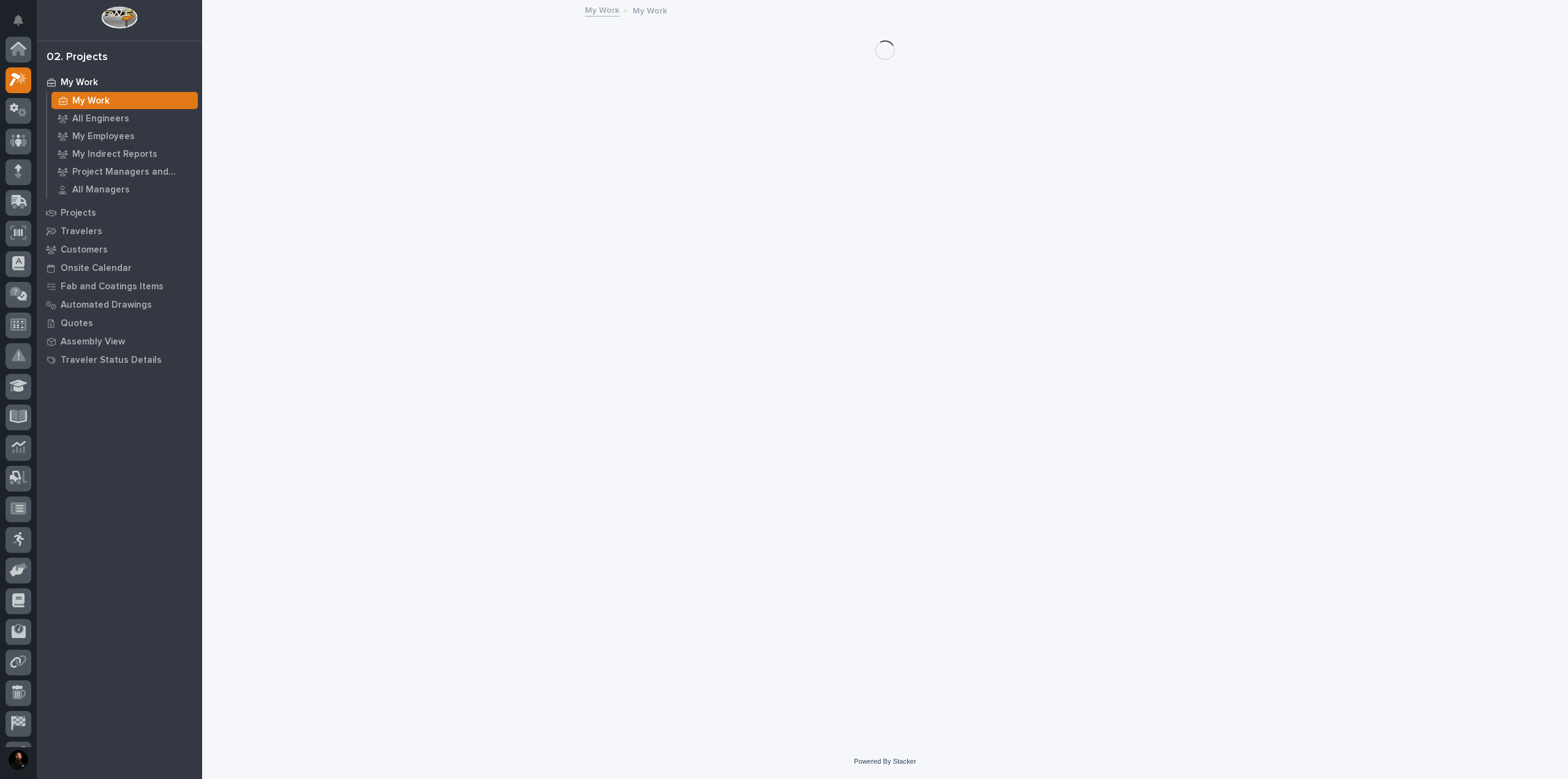
scroll to position [31, 0]
